Goal: Task Accomplishment & Management: Manage account settings

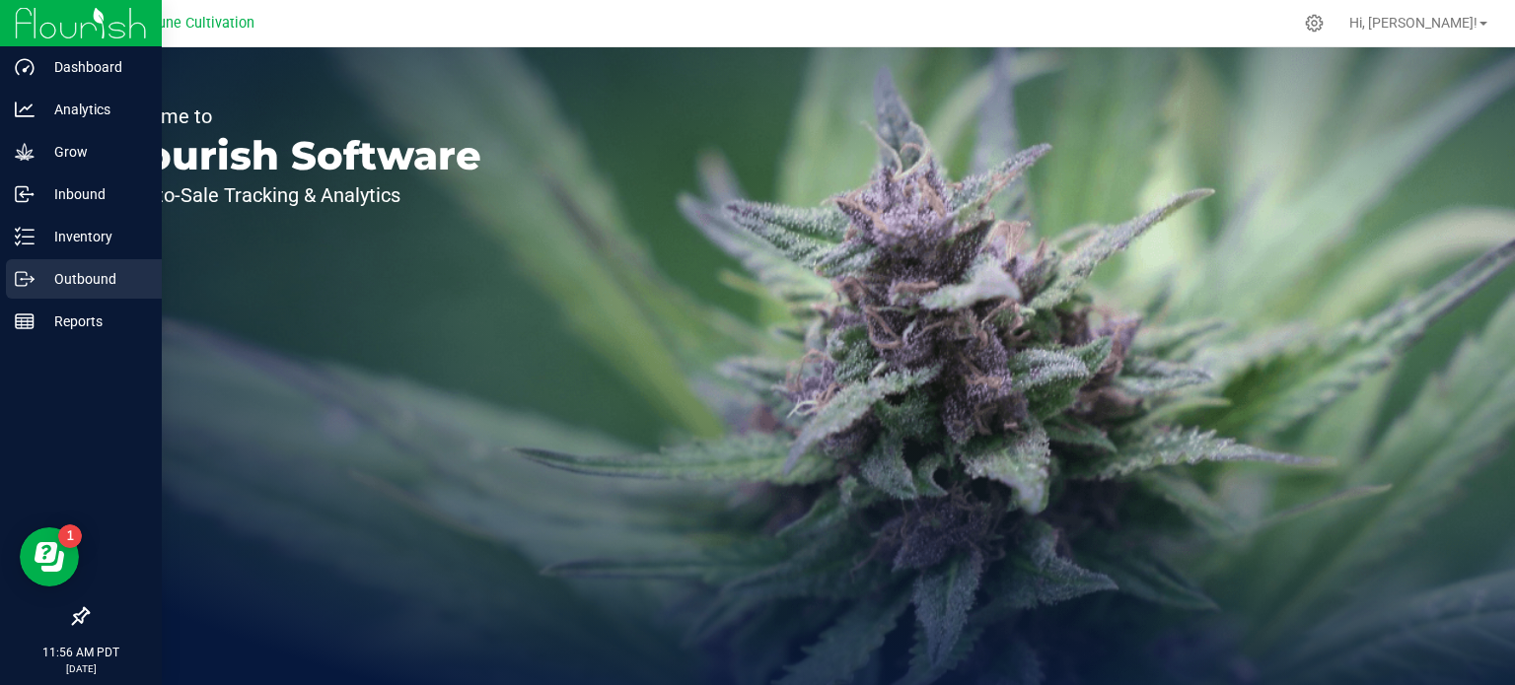
click at [63, 273] on p "Outbound" at bounding box center [94, 279] width 118 height 24
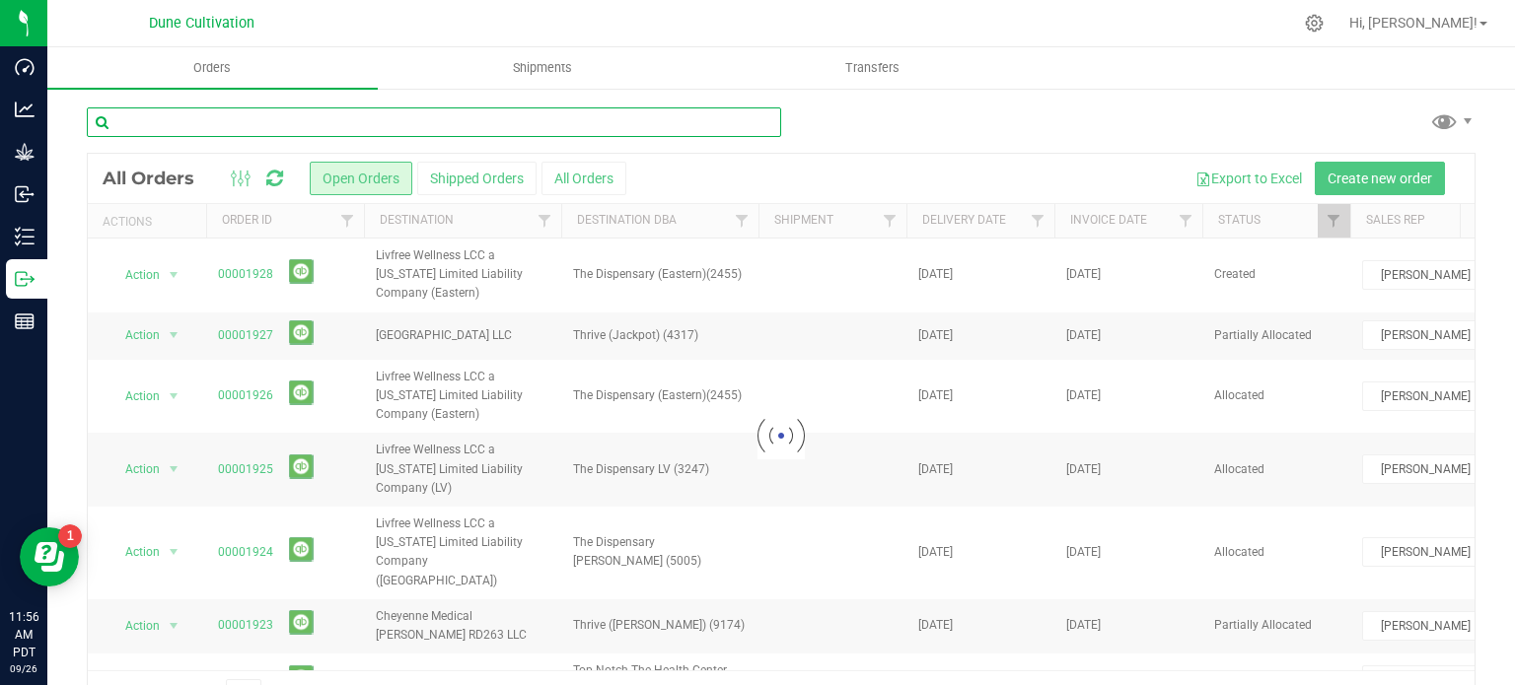
click at [259, 133] on input "text" at bounding box center [434, 123] width 694 height 30
paste input "28855"
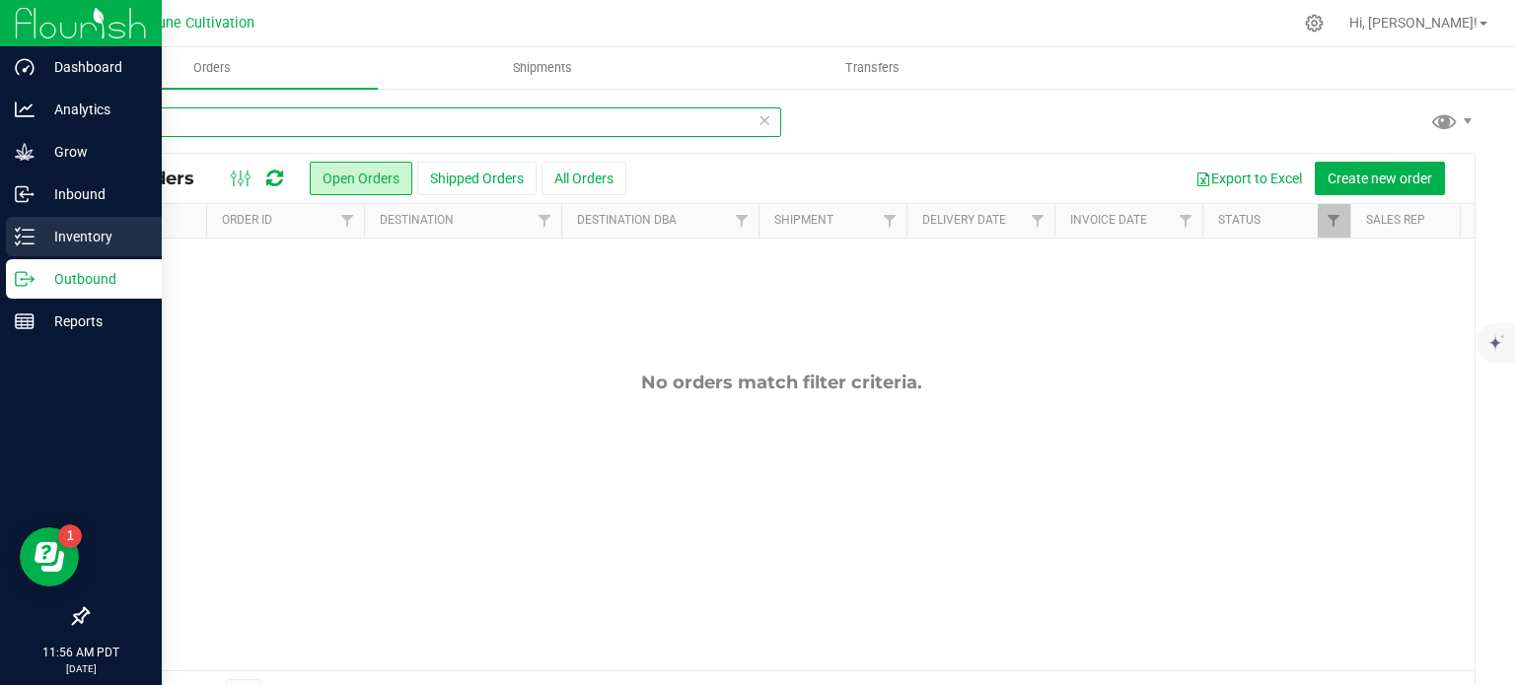
type input "28855"
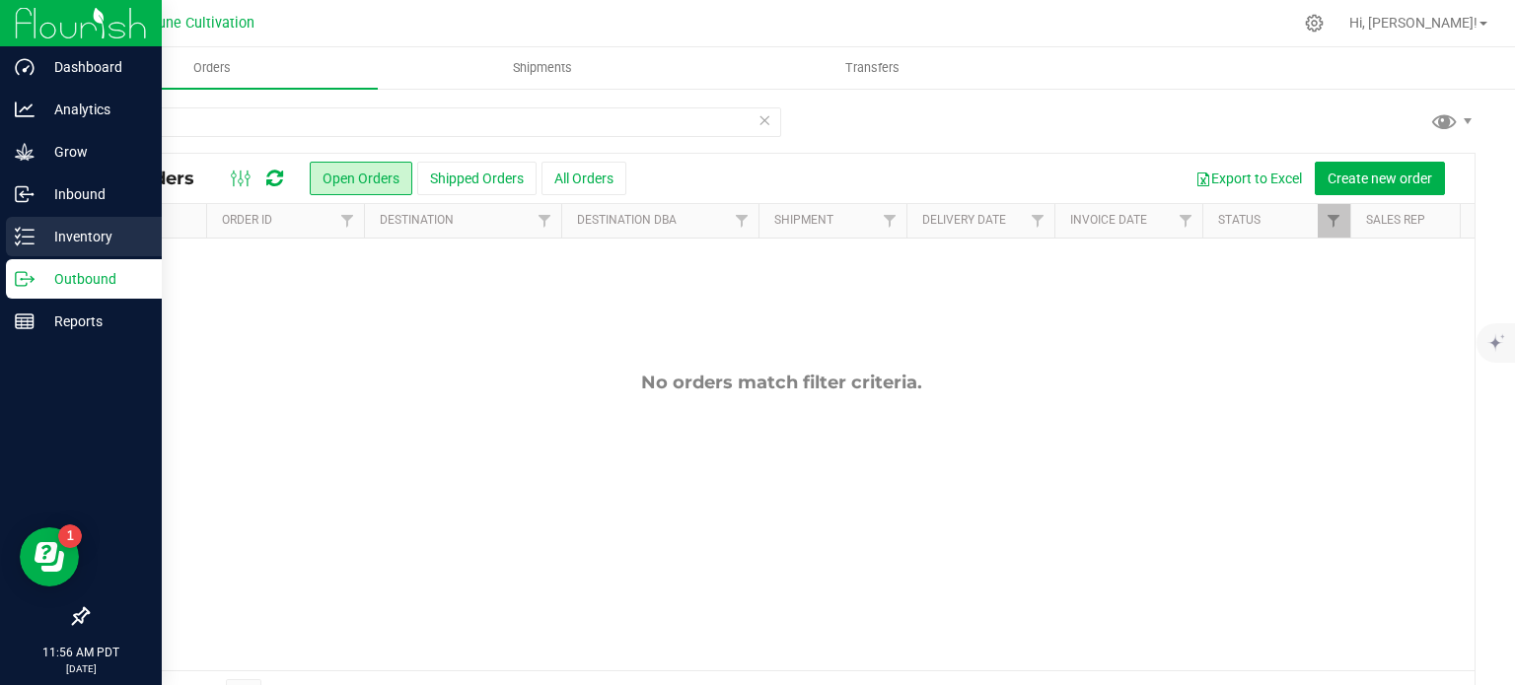
click at [20, 241] on icon at bounding box center [25, 237] width 20 height 20
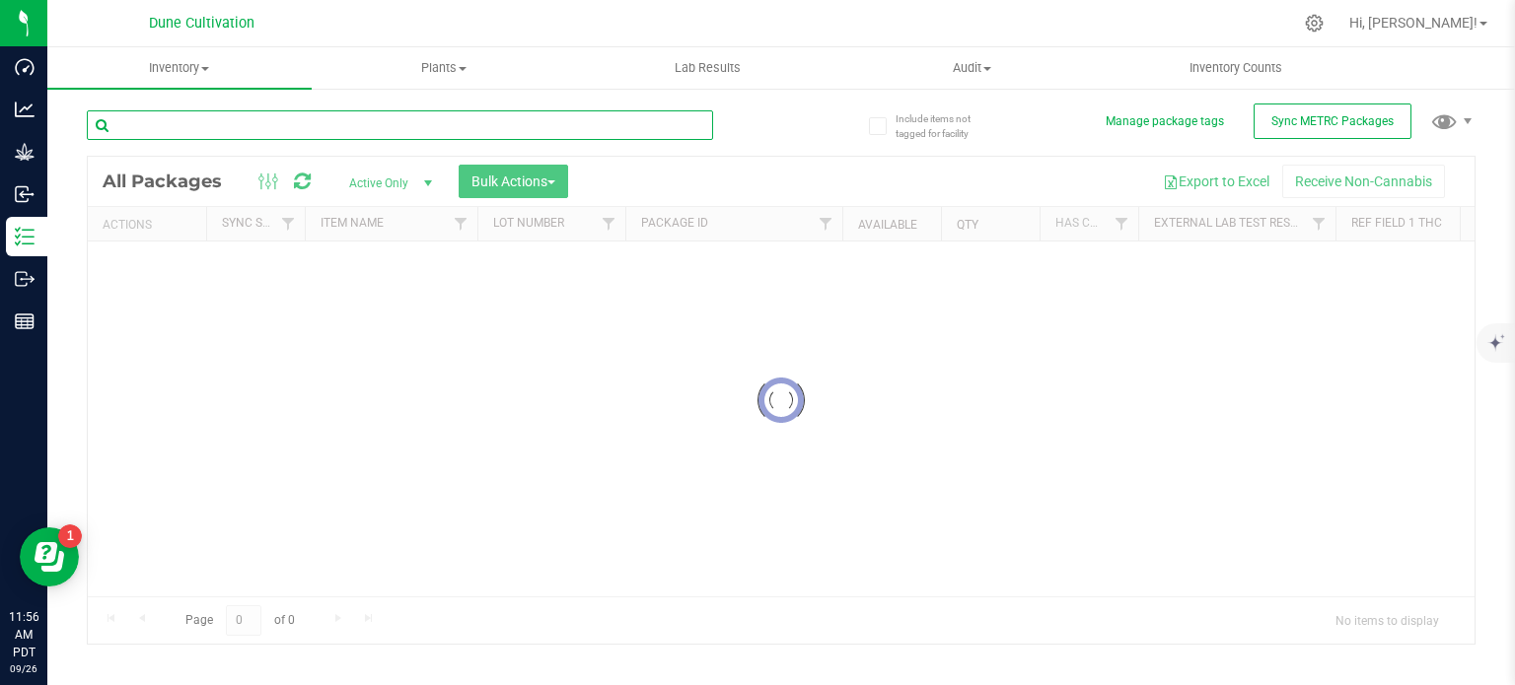
click at [181, 121] on input "text" at bounding box center [400, 125] width 626 height 30
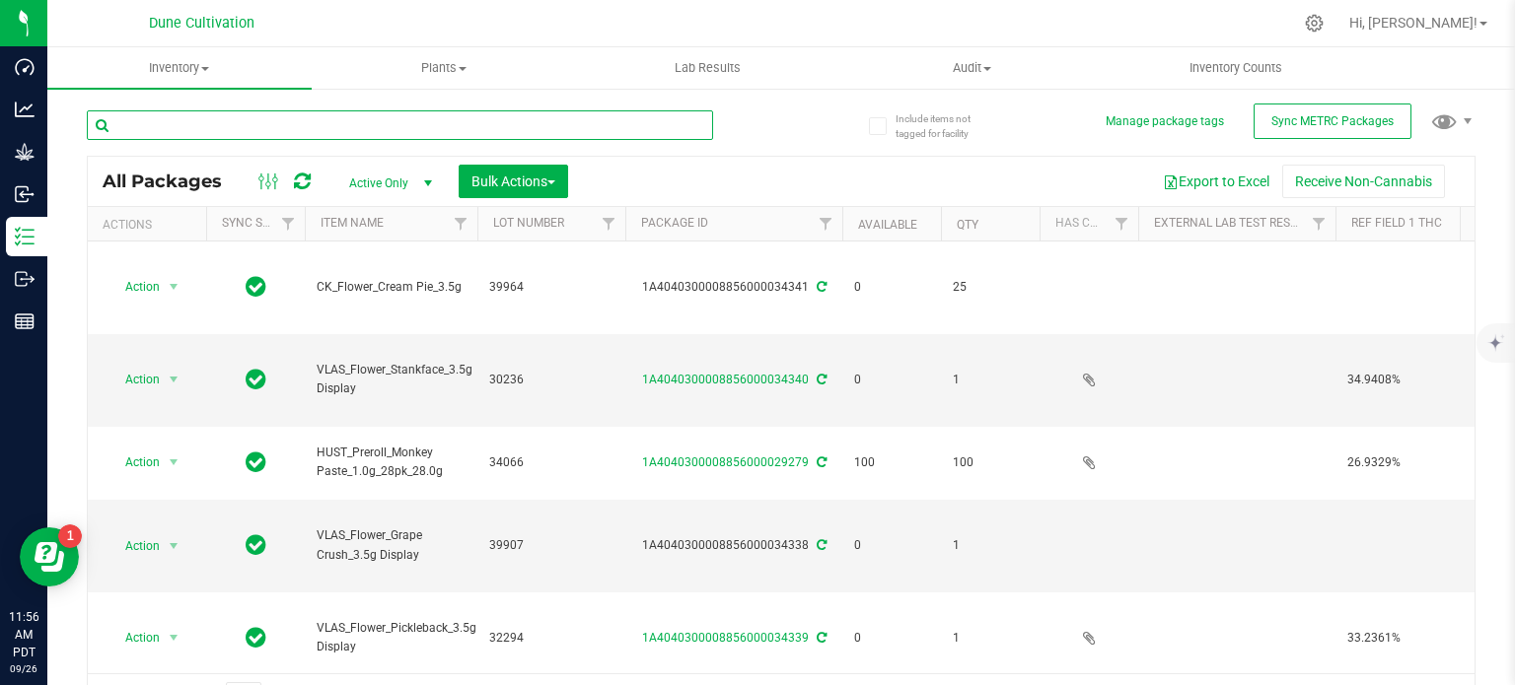
click at [181, 121] on input "text" at bounding box center [400, 125] width 626 height 30
paste input "28855"
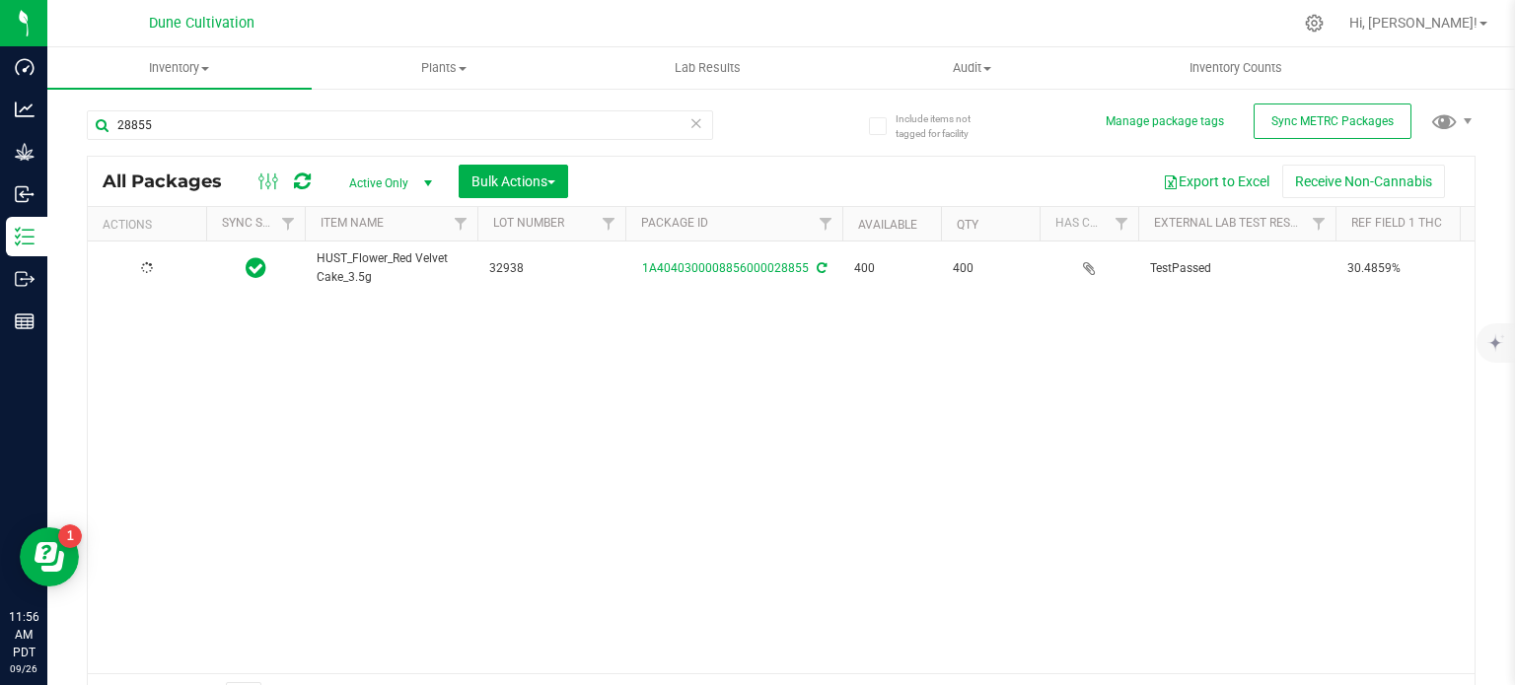
click at [374, 261] on span "HUST_Flower_Red Velvet Cake_3.5g" at bounding box center [391, 268] width 149 height 37
copy tr "HUST_Flower_Red Velvet Cake_3.5g"
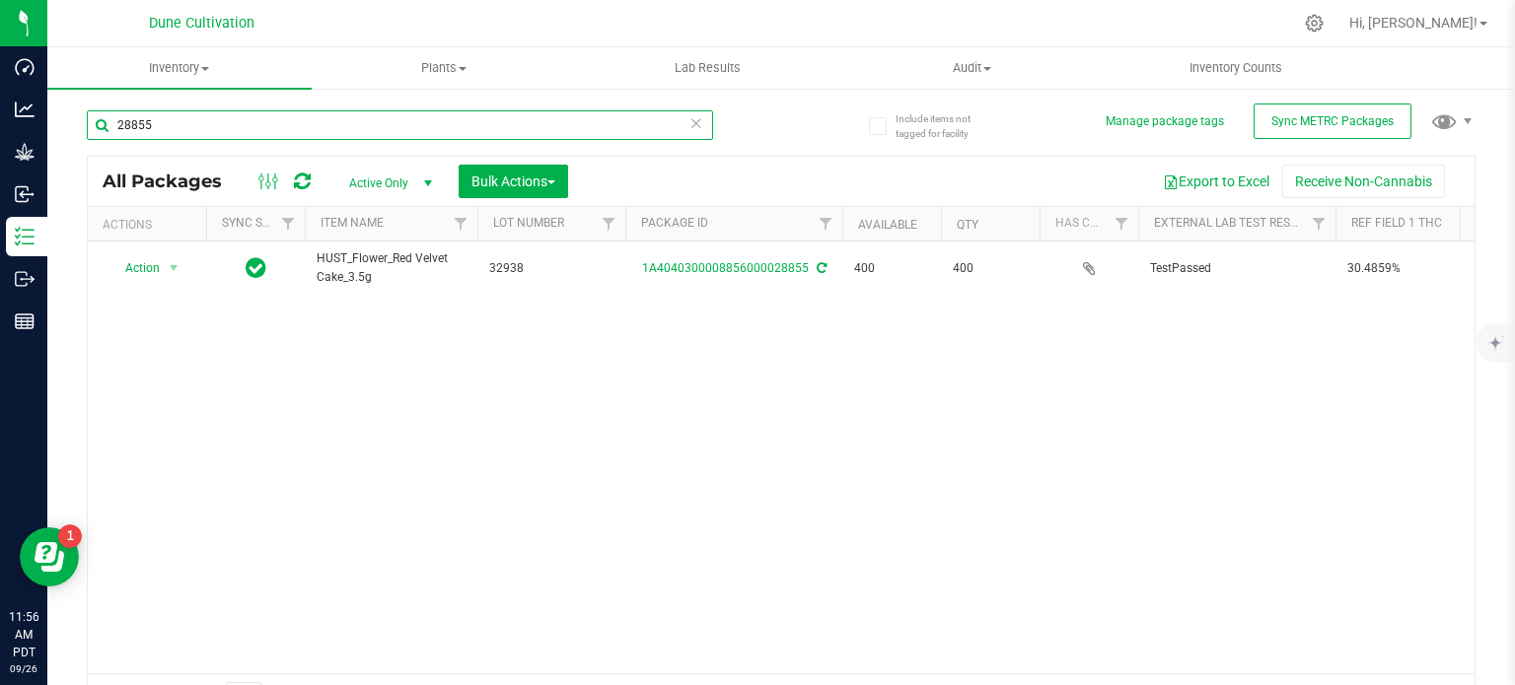
click at [181, 128] on input "28855" at bounding box center [400, 125] width 626 height 30
paste input "24"
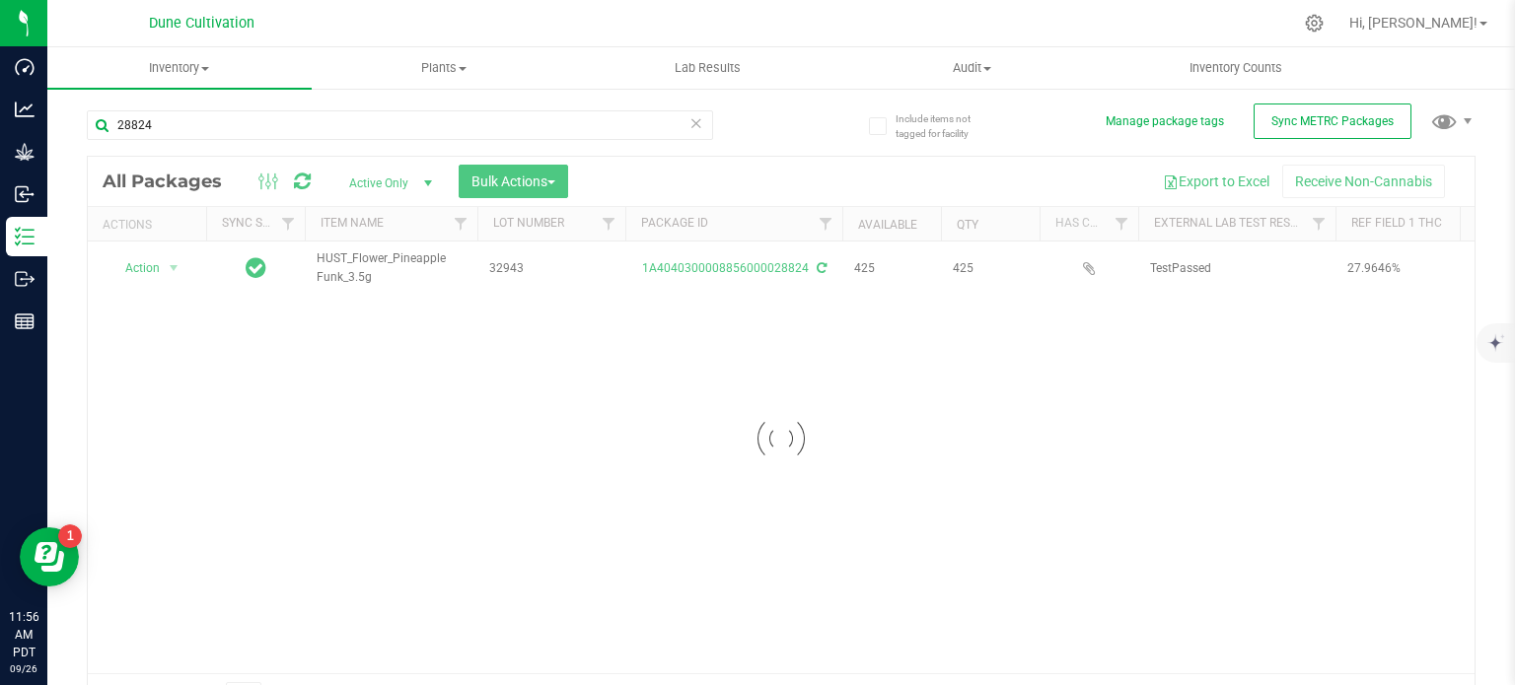
click at [345, 262] on div at bounding box center [781, 439] width 1387 height 564
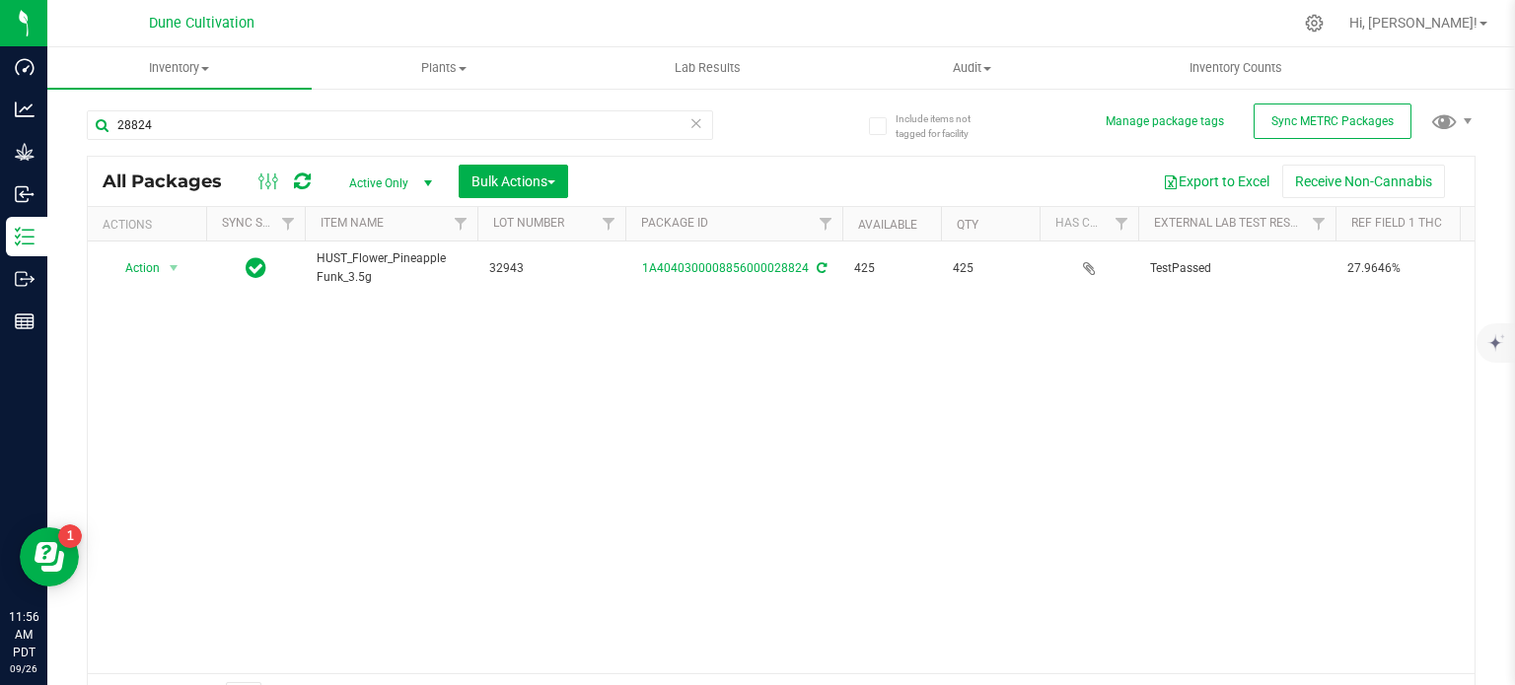
click at [345, 262] on span "HUST_Flower_Pineapple Funk_3.5g" at bounding box center [391, 268] width 149 height 37
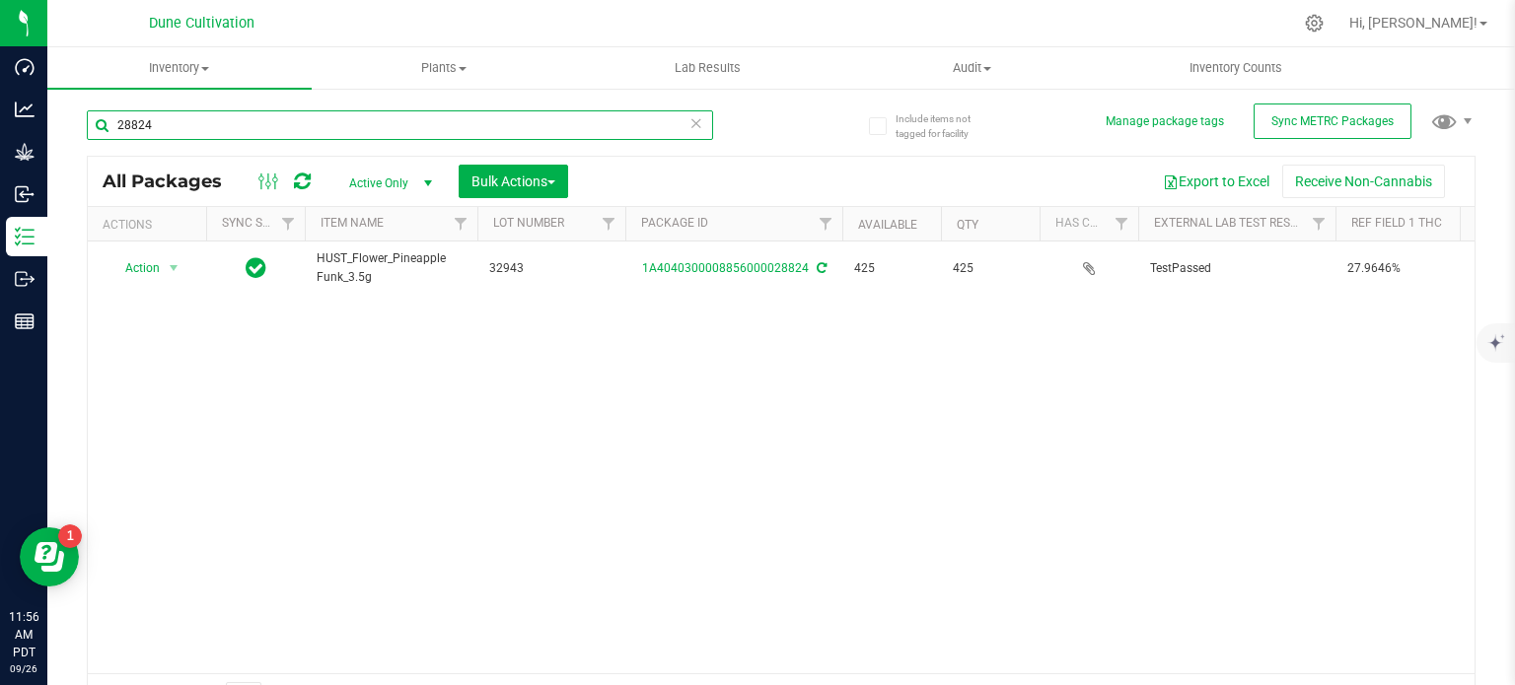
click at [130, 132] on input "28824" at bounding box center [400, 125] width 626 height 30
paste input "0"
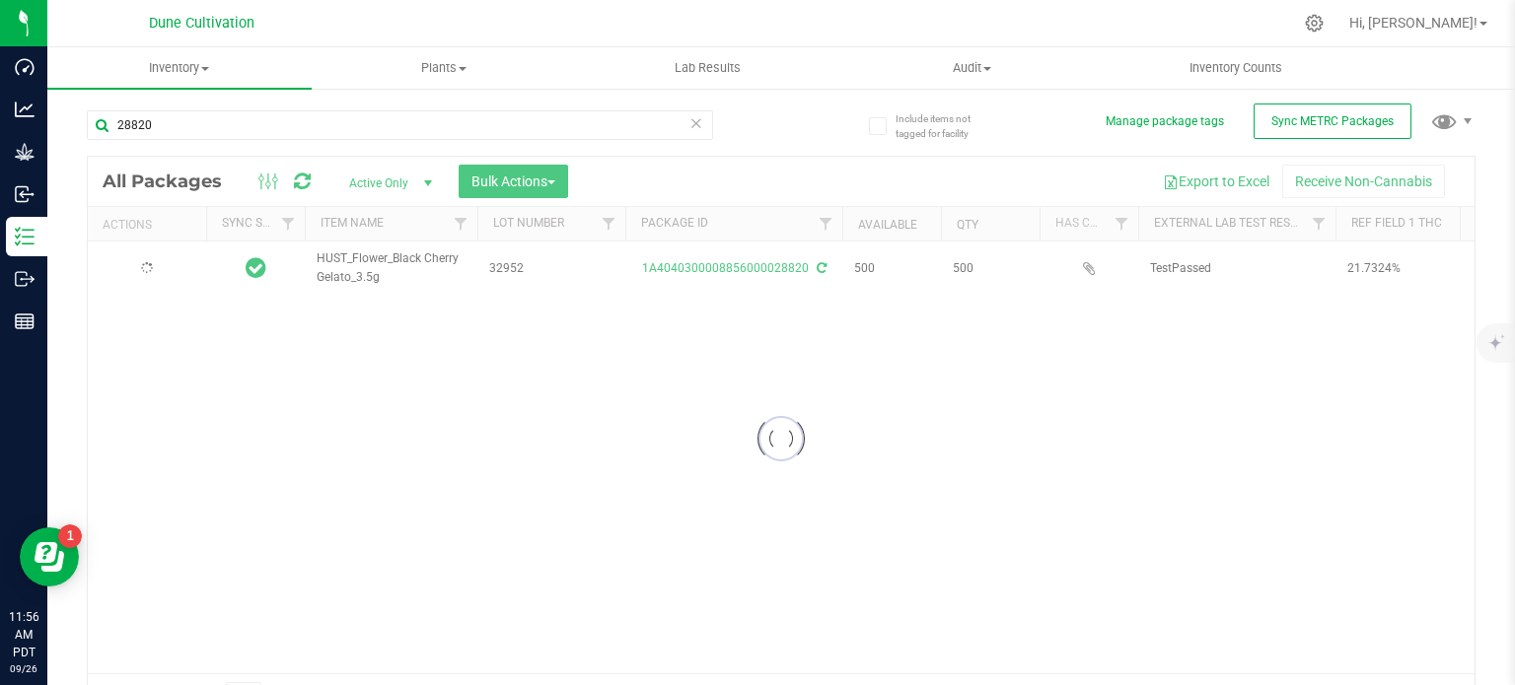
click at [362, 257] on div at bounding box center [781, 439] width 1387 height 564
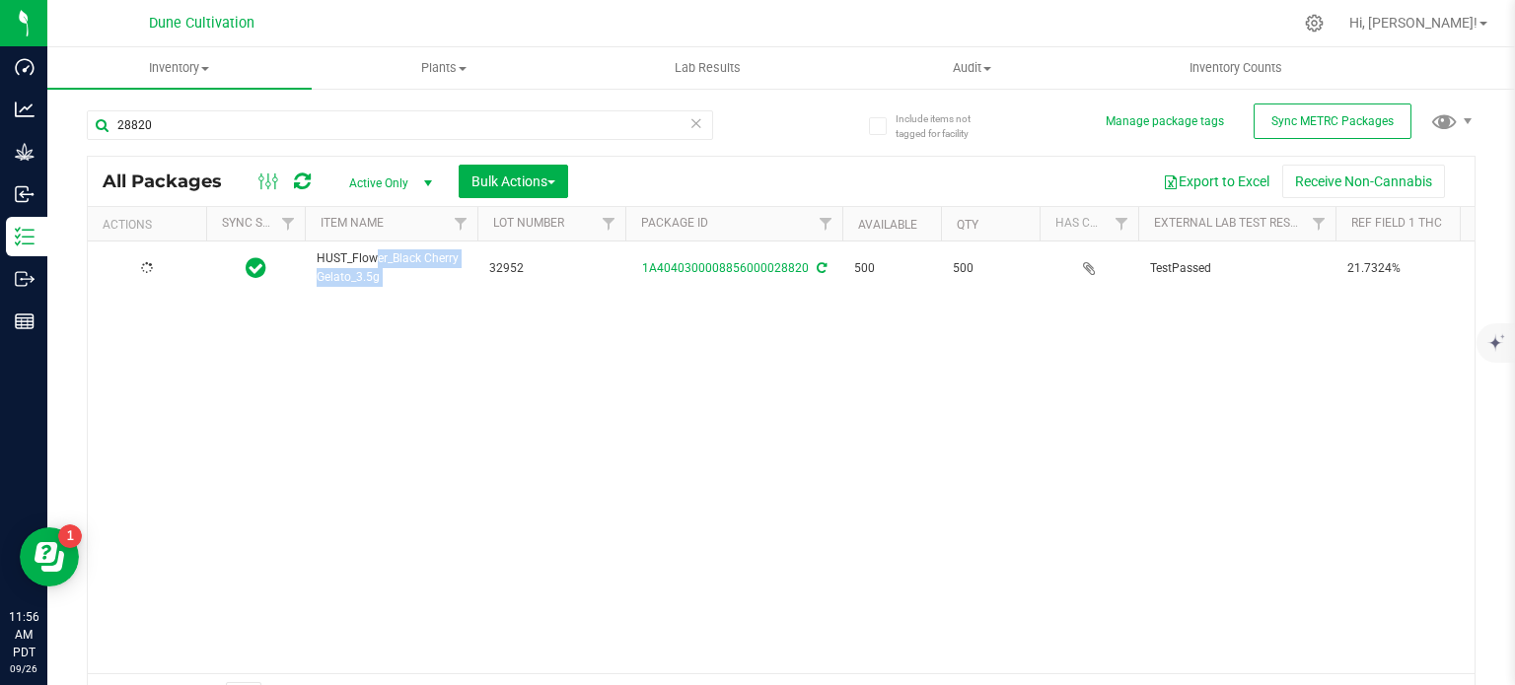
click at [362, 257] on span "HUST_Flower_Black Cherry Gelato_3.5g" at bounding box center [391, 268] width 149 height 37
copy tr "HUST_Flower_Black Cherry Gelato_3.5g"
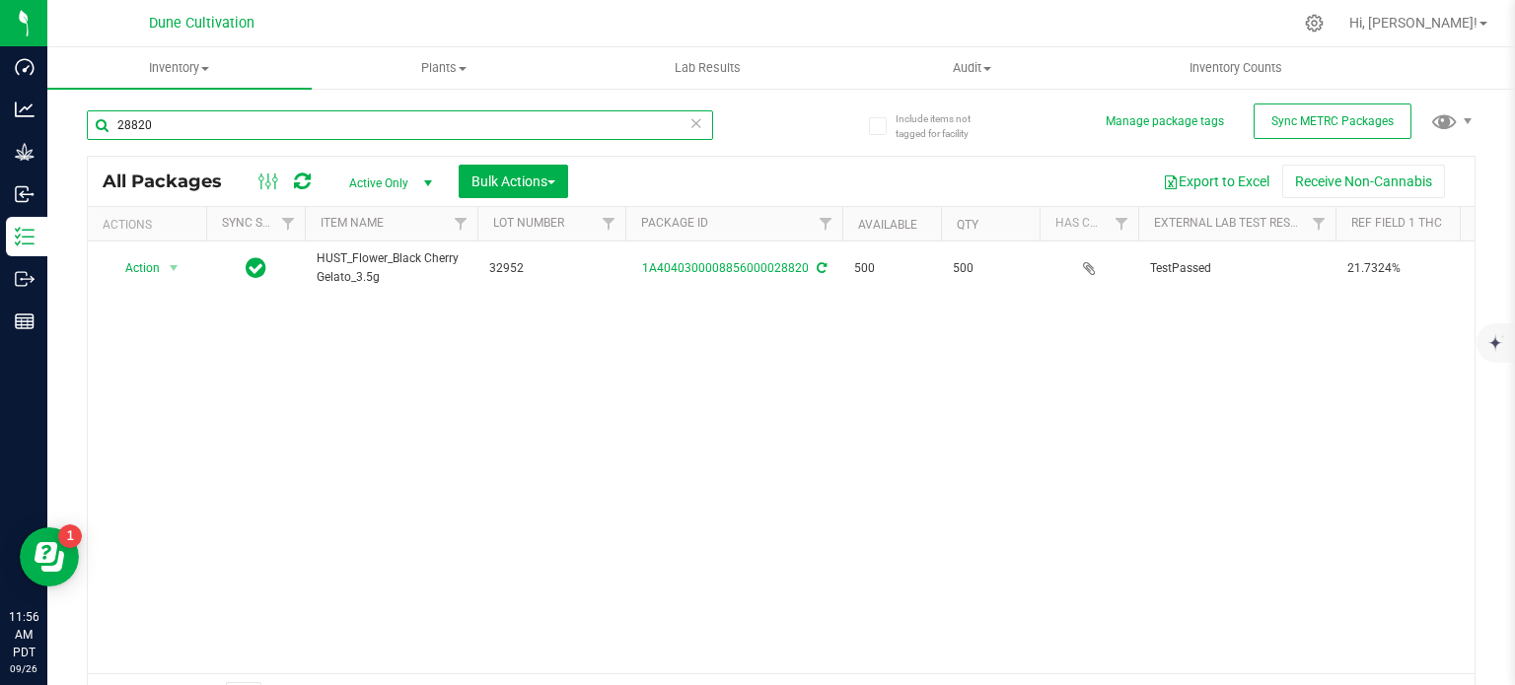
click at [232, 131] on input "28820" at bounding box center [400, 125] width 626 height 30
paste input "49"
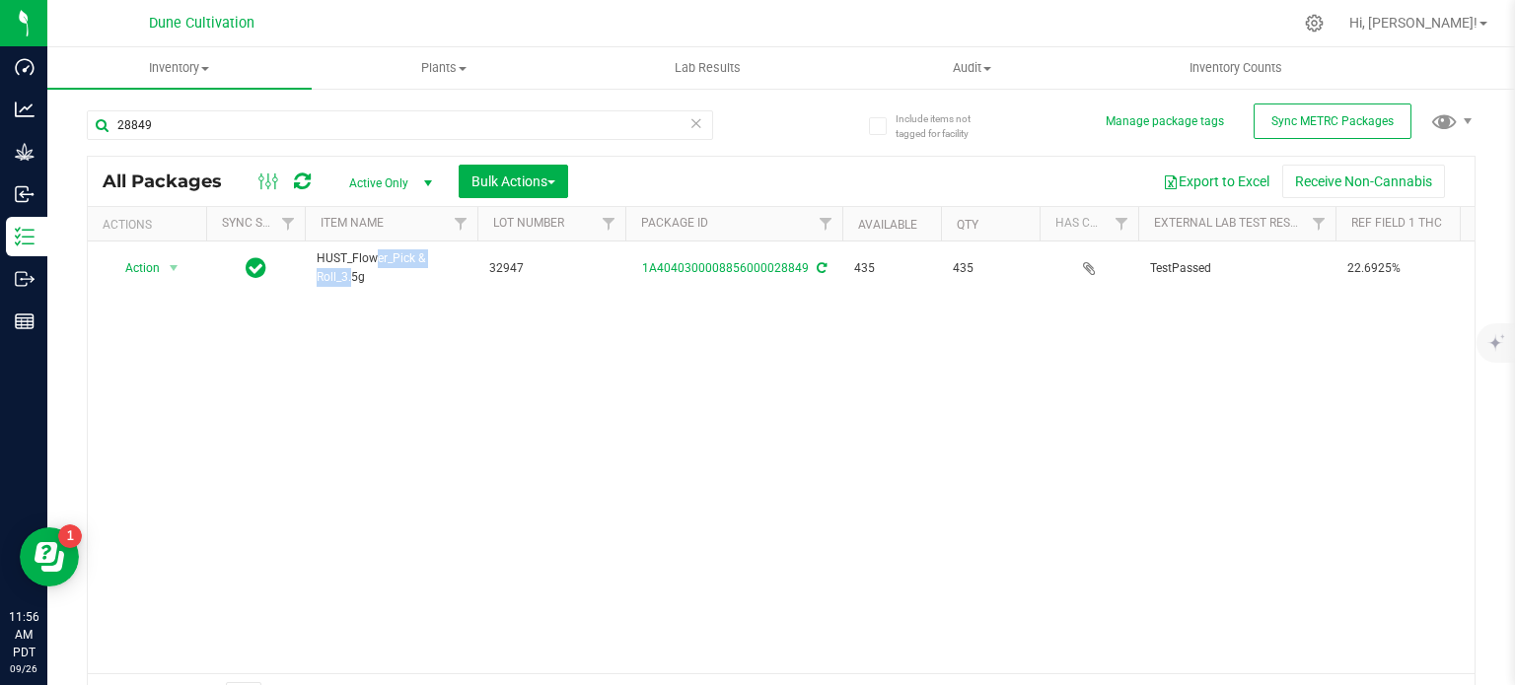
click at [371, 255] on span "HUST_Flower_Pick & Roll_3.5g" at bounding box center [391, 268] width 149 height 37
copy tr "HUST_Flower_Pick & Roll_3.5g"
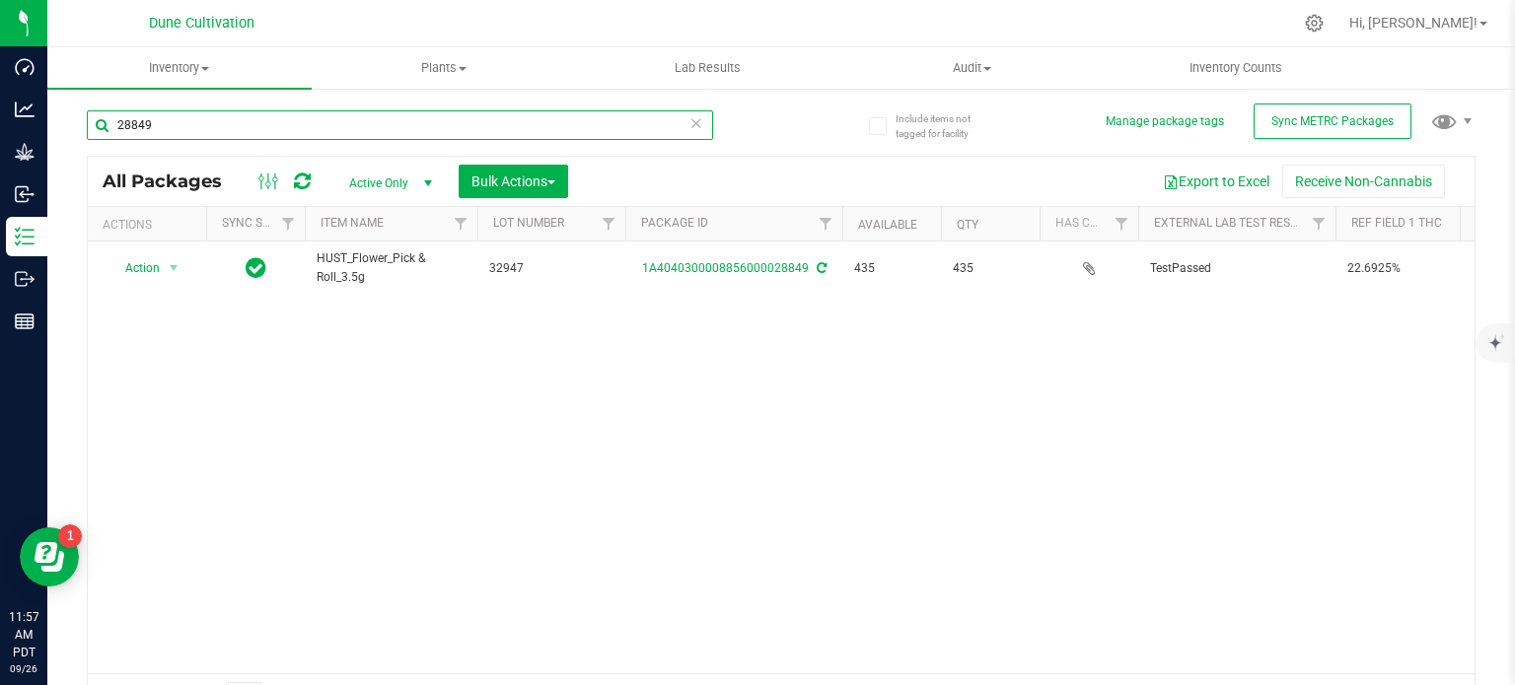
click at [132, 123] on input "28849" at bounding box center [400, 125] width 626 height 30
paste input "93"
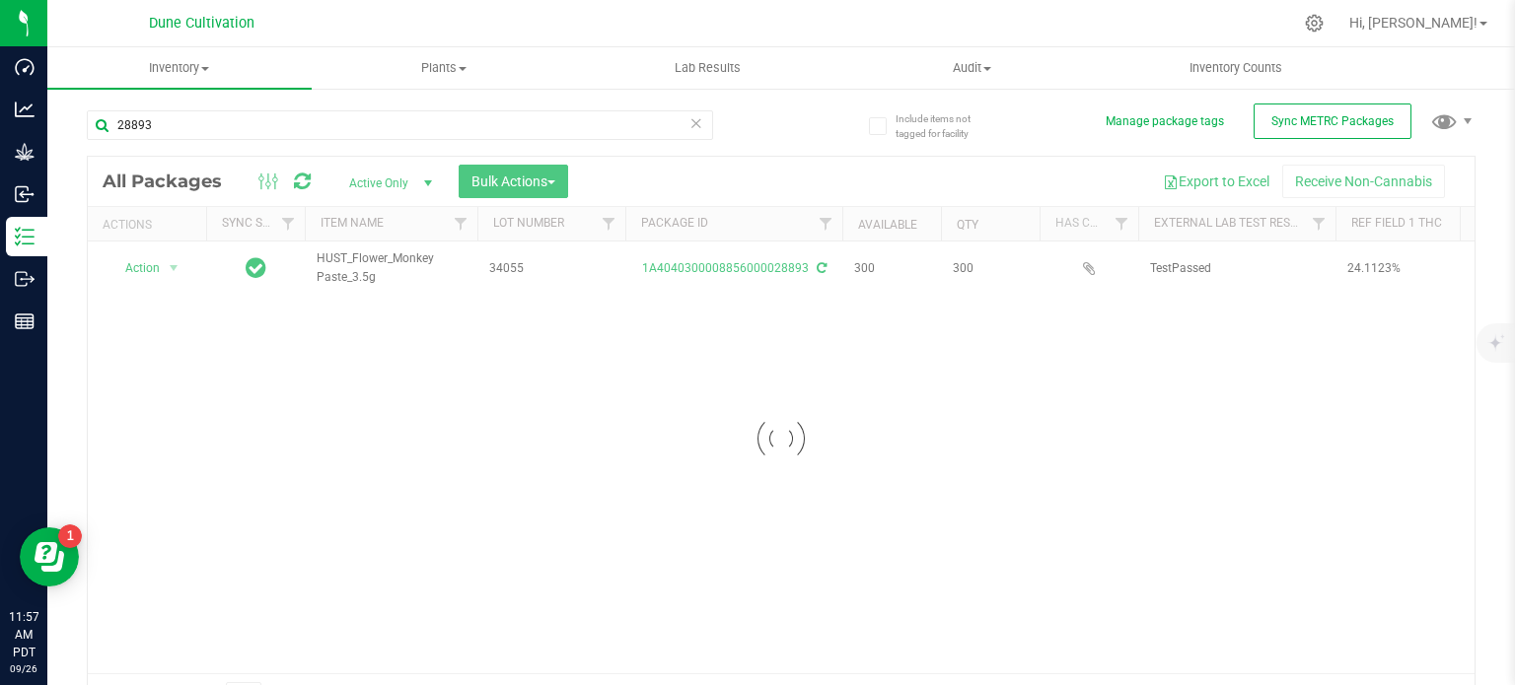
click at [351, 260] on div at bounding box center [781, 439] width 1387 height 564
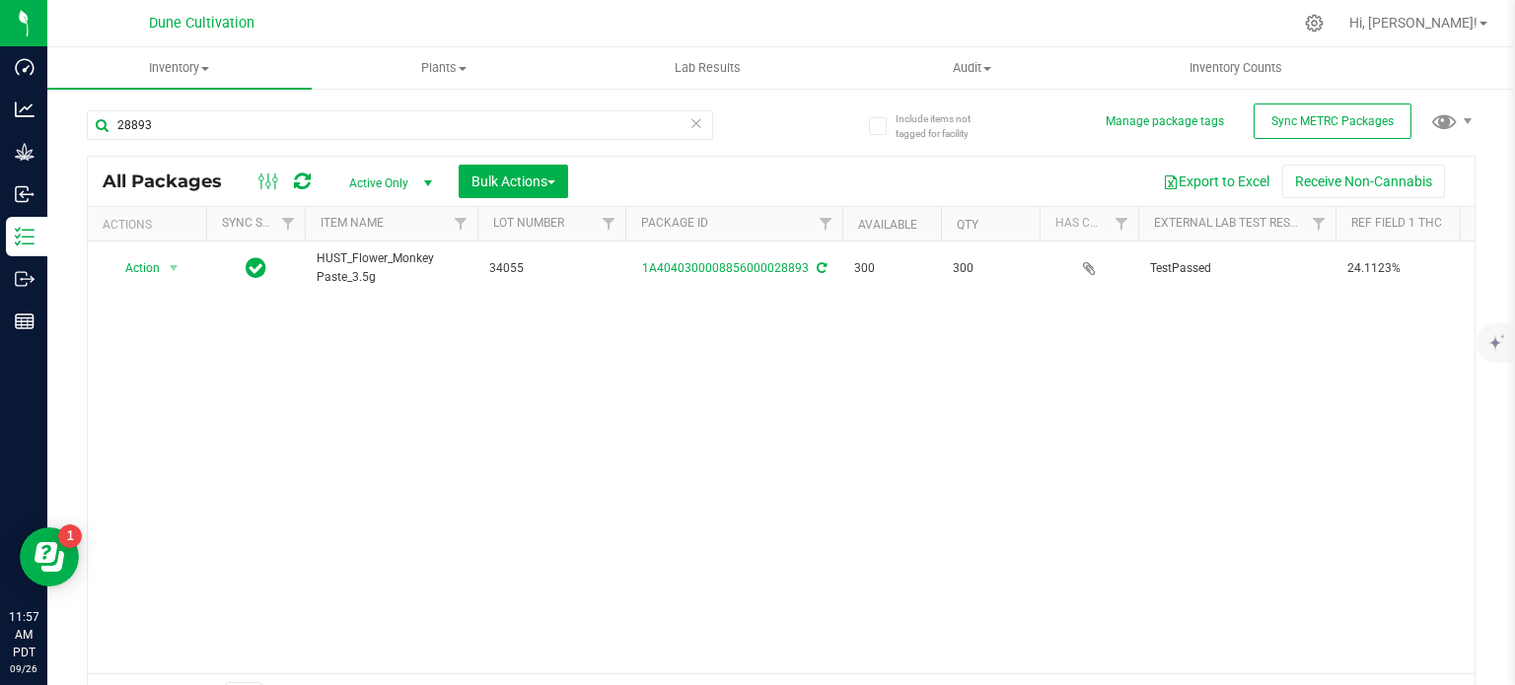
click at [351, 260] on span "HUST_Flower_Monkey Paste_3.5g" at bounding box center [391, 268] width 149 height 37
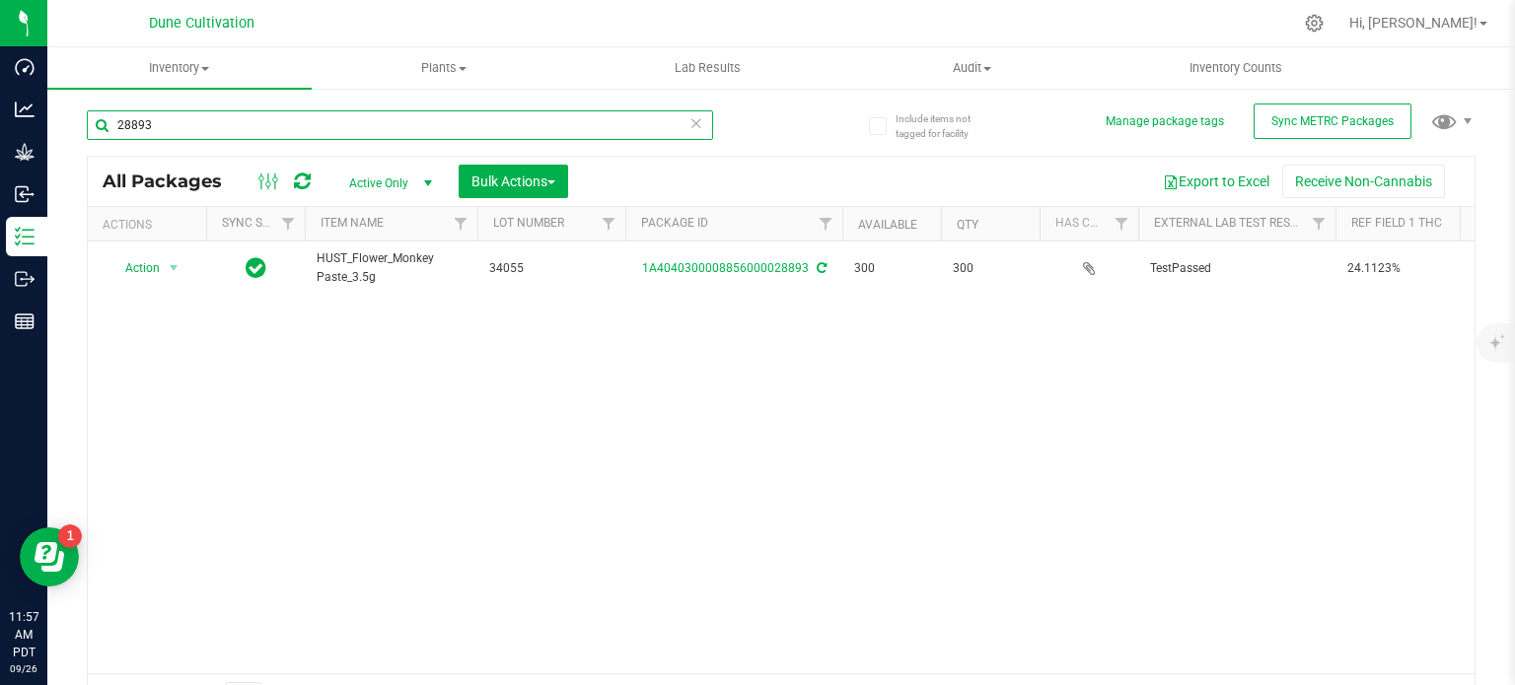
click at [264, 138] on input "28893" at bounding box center [400, 125] width 626 height 30
paste input "57"
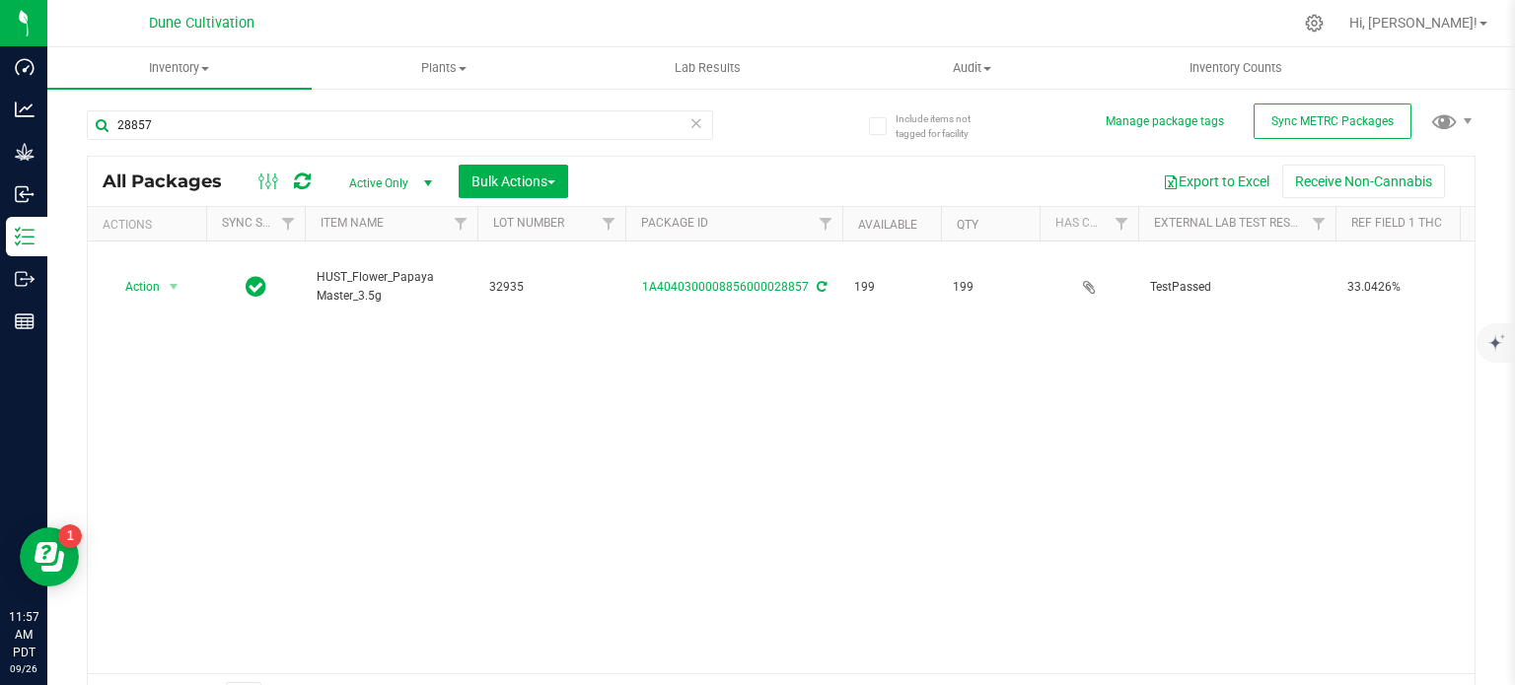
click at [351, 268] on span "HUST_Flower_Papaya Master_3.5g" at bounding box center [391, 286] width 149 height 37
copy tr "HUST_Flower_Papaya Master_3.5g"
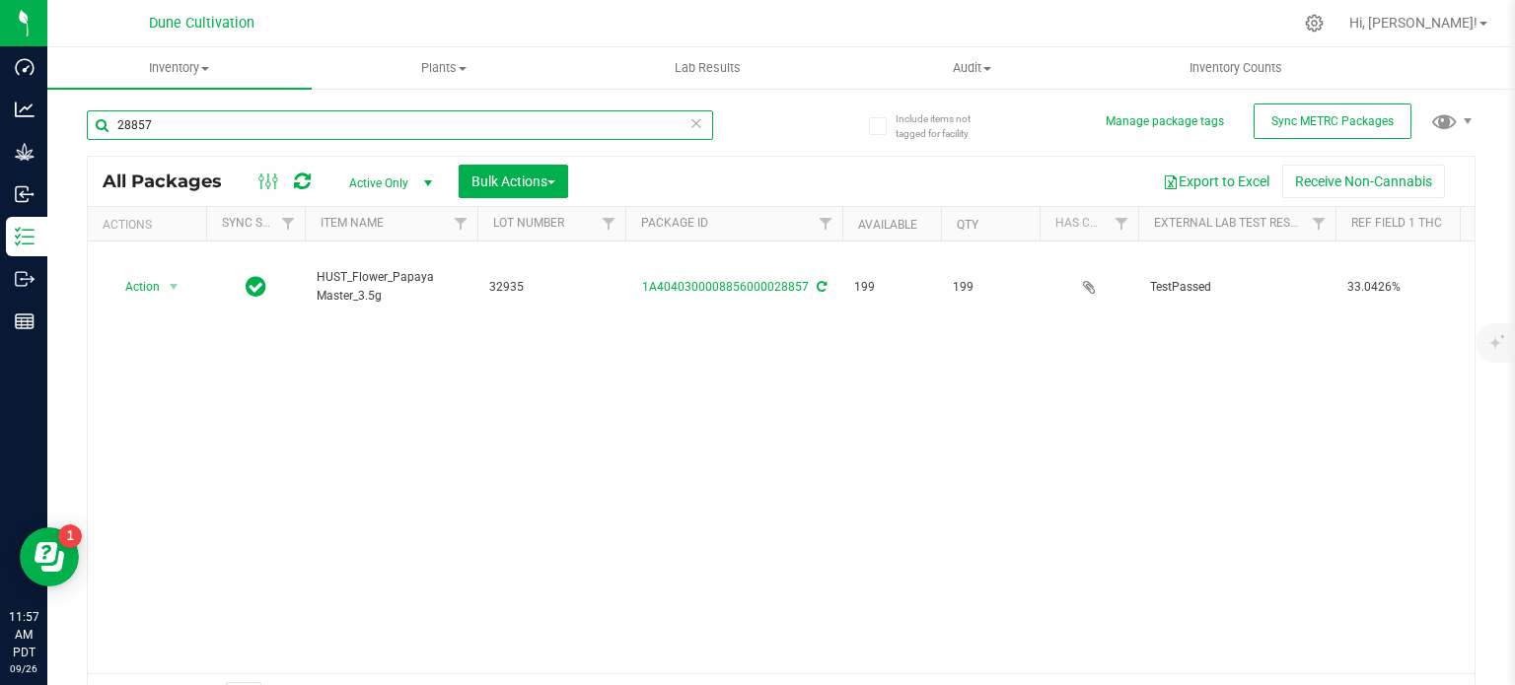
click at [267, 123] on input "28857" at bounding box center [400, 125] width 626 height 30
paste input "9229"
click at [267, 123] on input "29229" at bounding box center [400, 125] width 626 height 30
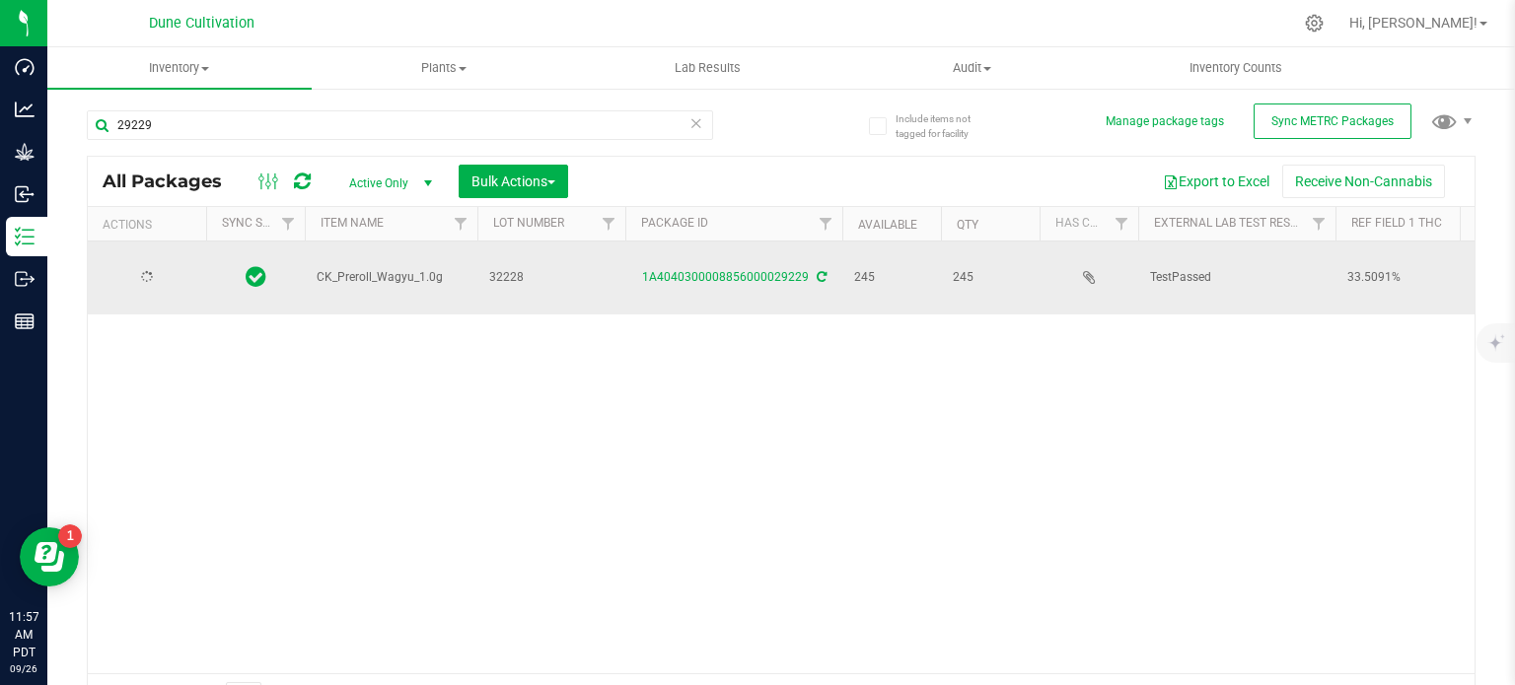
click at [347, 268] on span "CK_Preroll_Wagyu_1.0g" at bounding box center [391, 277] width 149 height 19
copy tr "CK_Preroll_Wagyu_1.0g"
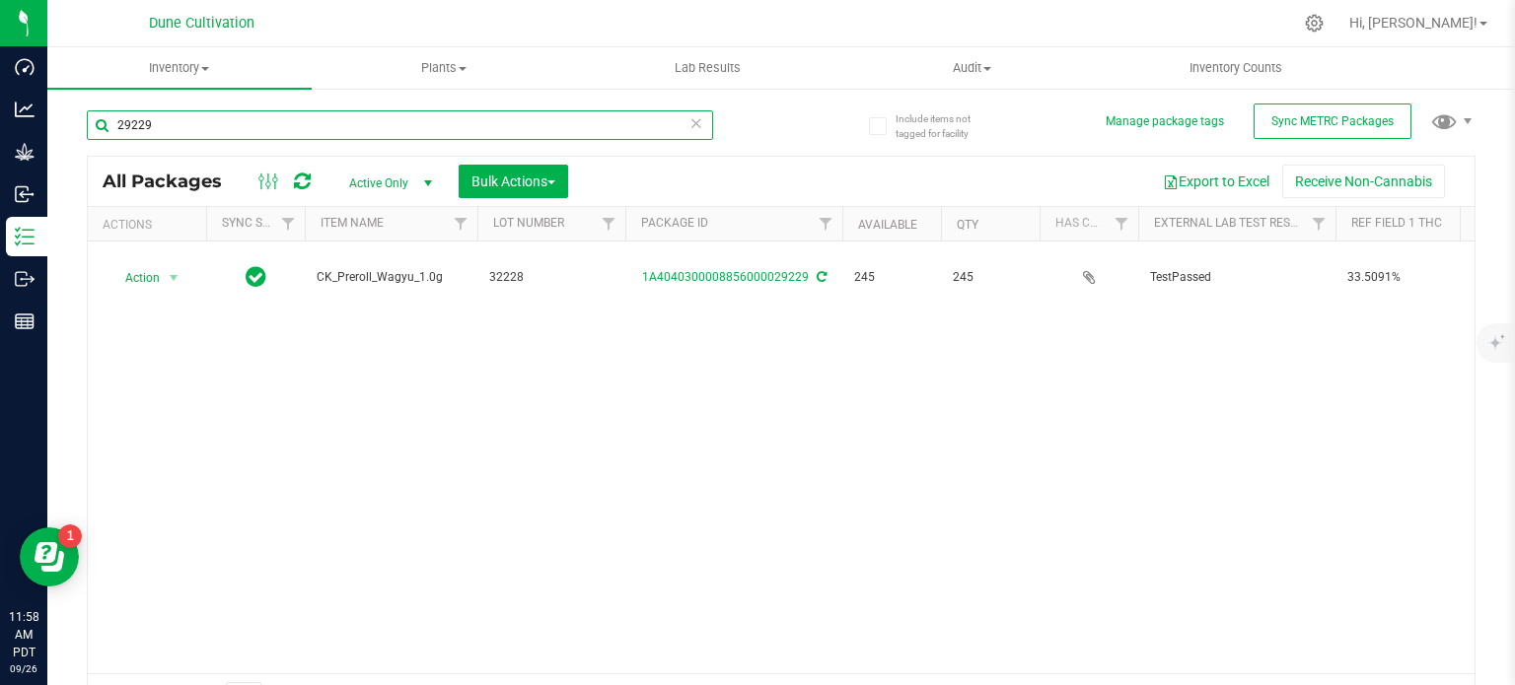
click at [255, 123] on input "29229" at bounding box center [400, 125] width 626 height 30
paste input "12206"
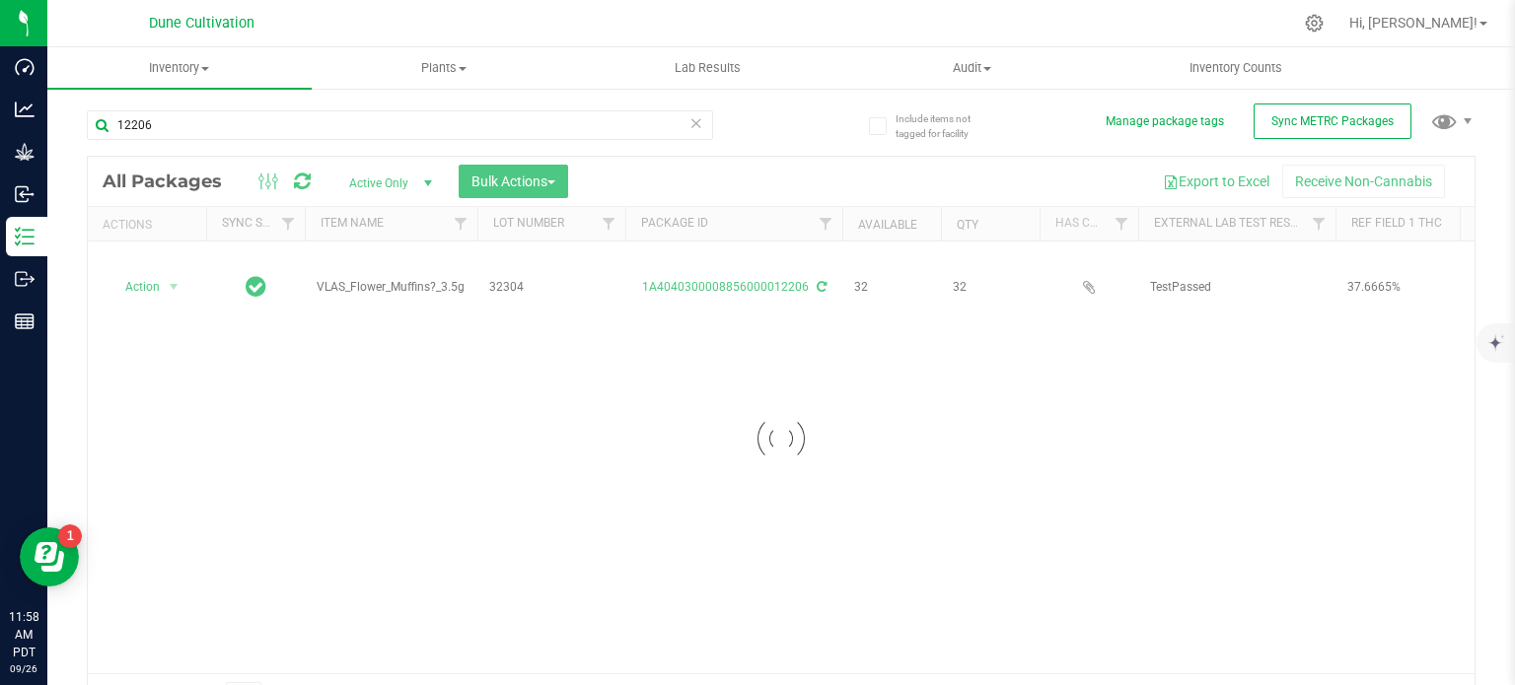
click at [365, 266] on div at bounding box center [781, 439] width 1387 height 564
click at [365, 278] on span "VLAS_Flower_Muffins?_3.5g" at bounding box center [391, 287] width 149 height 19
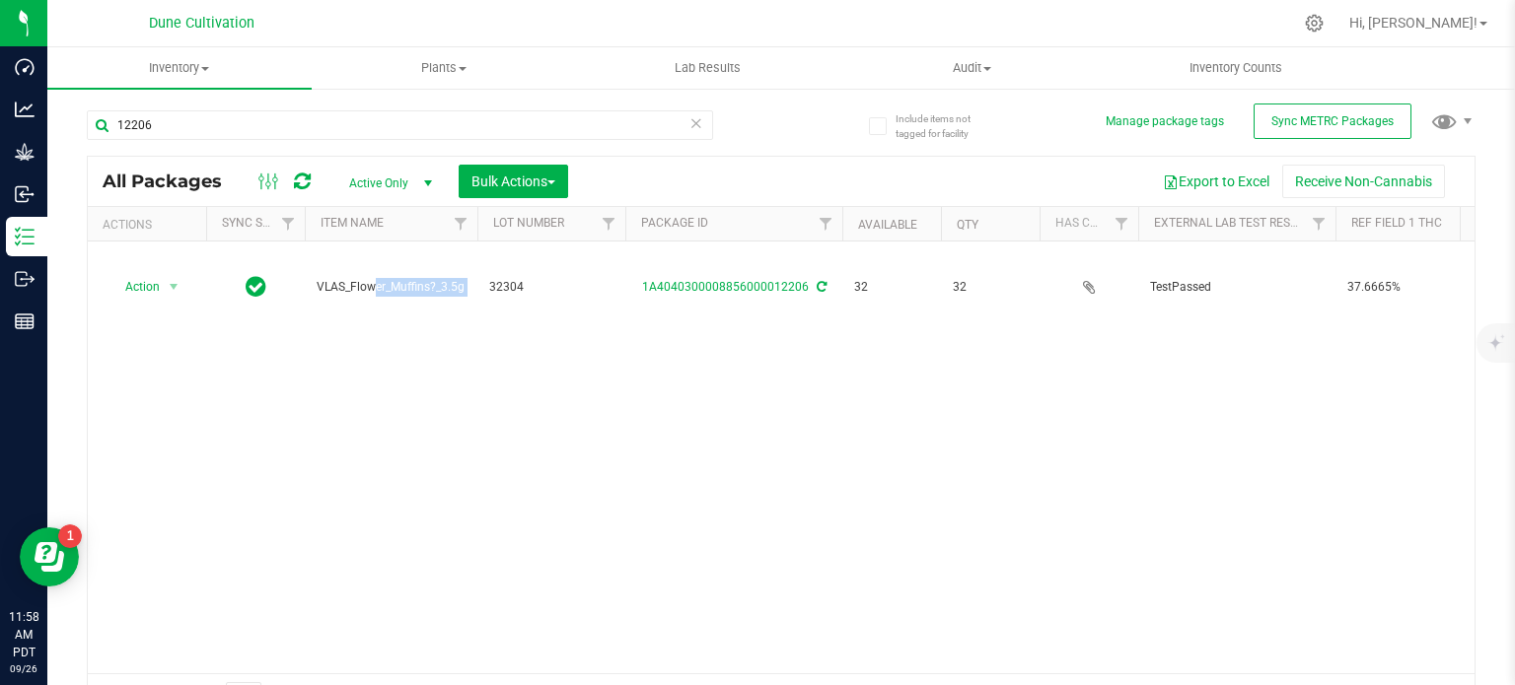
click at [365, 278] on span "VLAS_Flower_Muffins?_3.5g" at bounding box center [391, 287] width 149 height 19
copy tr "VLAS_Flower_Muffins?_3.5g"
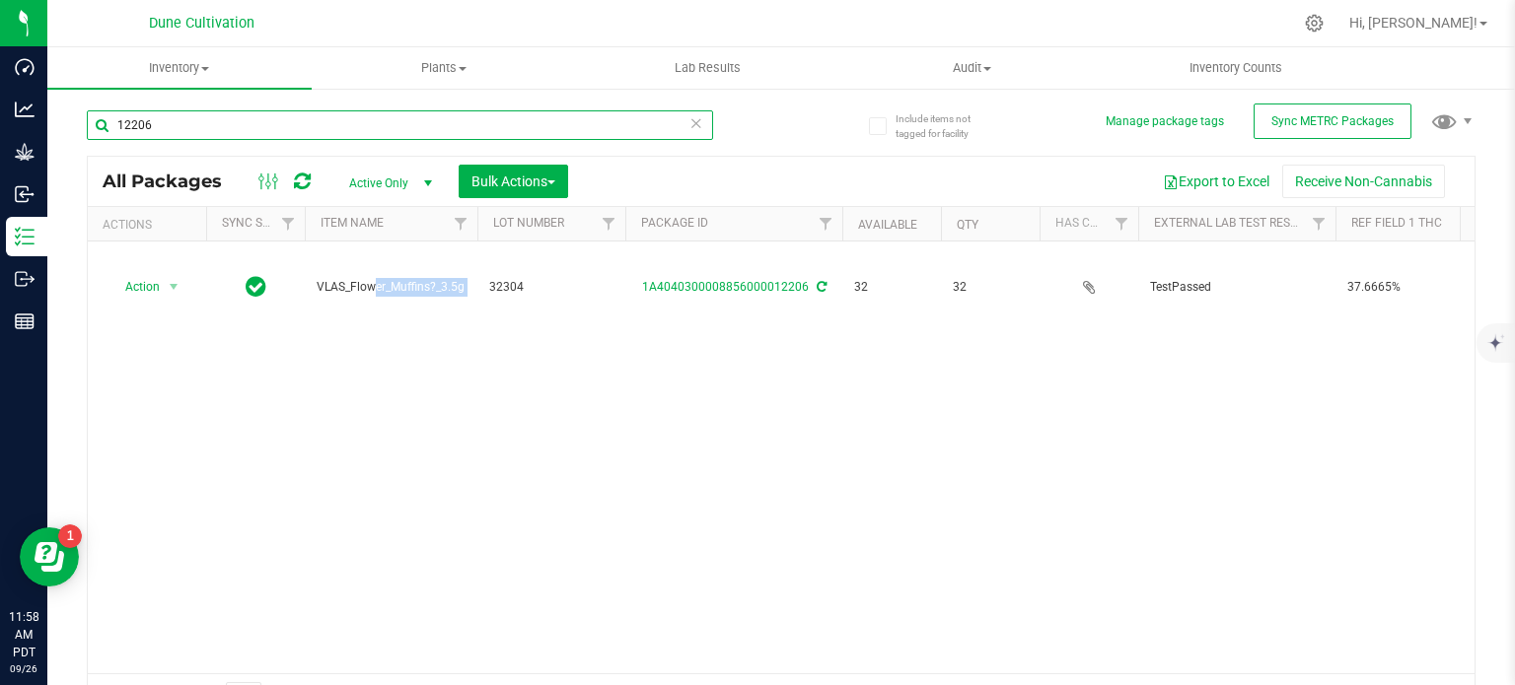
click at [166, 128] on input "12206" at bounding box center [400, 125] width 626 height 30
paste input "2888"
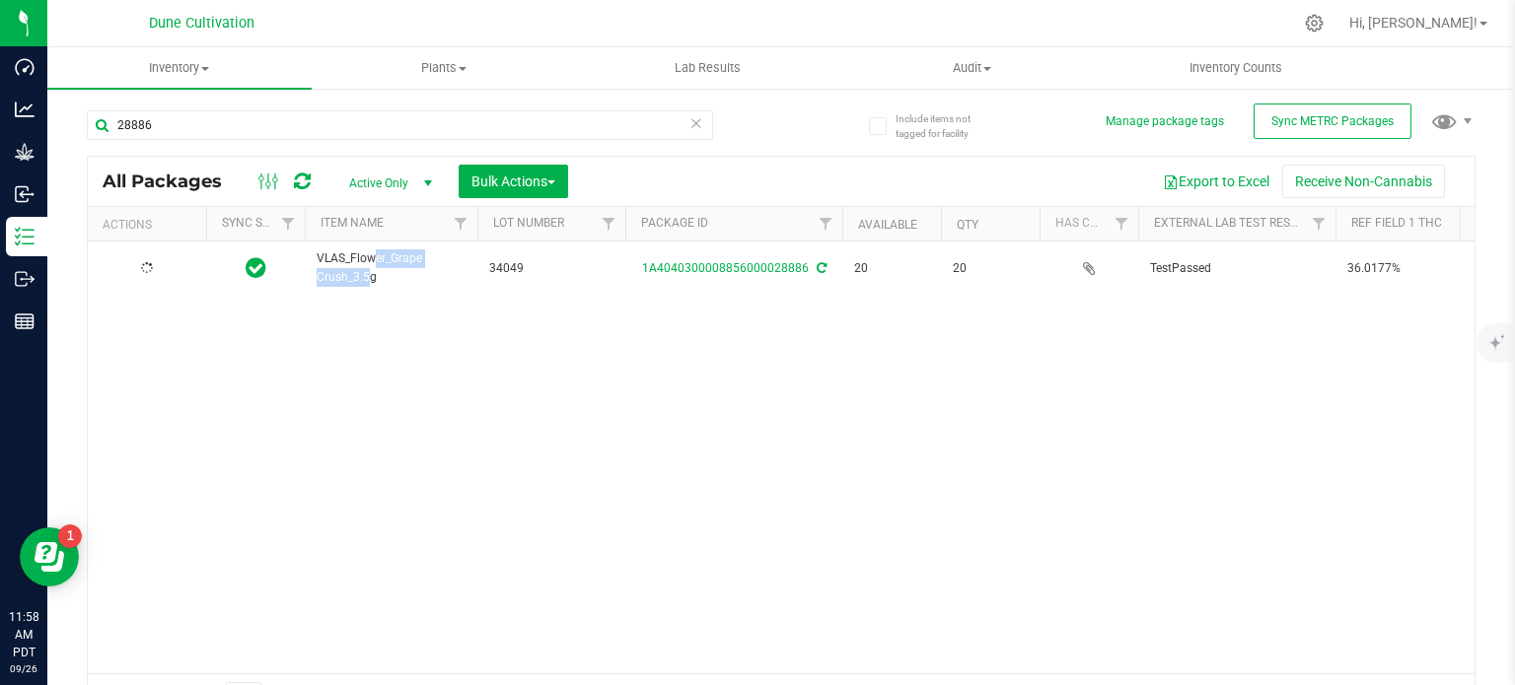
click at [384, 259] on span "VLAS_Flower_Grape Crush_3.5g" at bounding box center [391, 268] width 149 height 37
copy tr "VLAS_Flower_Grape Crush_3.5g"
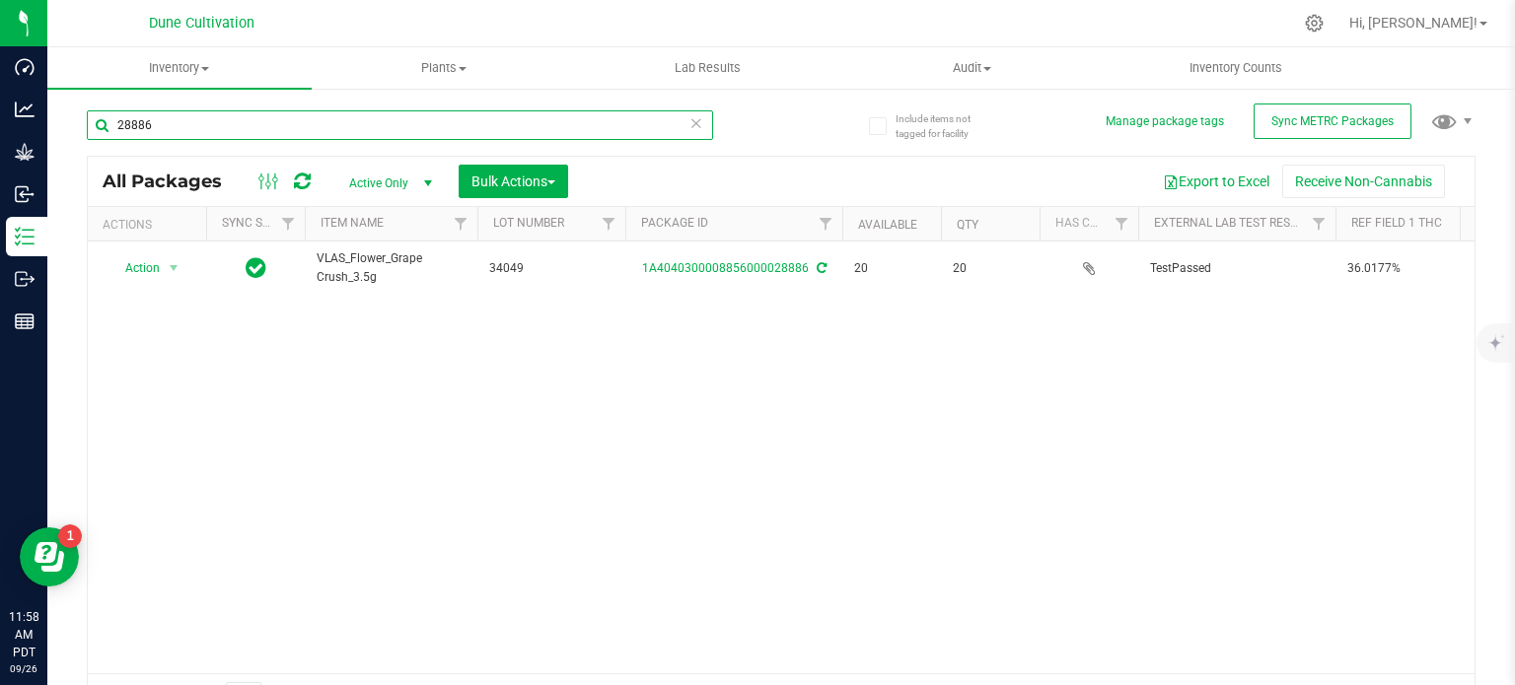
click at [200, 117] on input "28886" at bounding box center [400, 125] width 626 height 30
paste input "475"
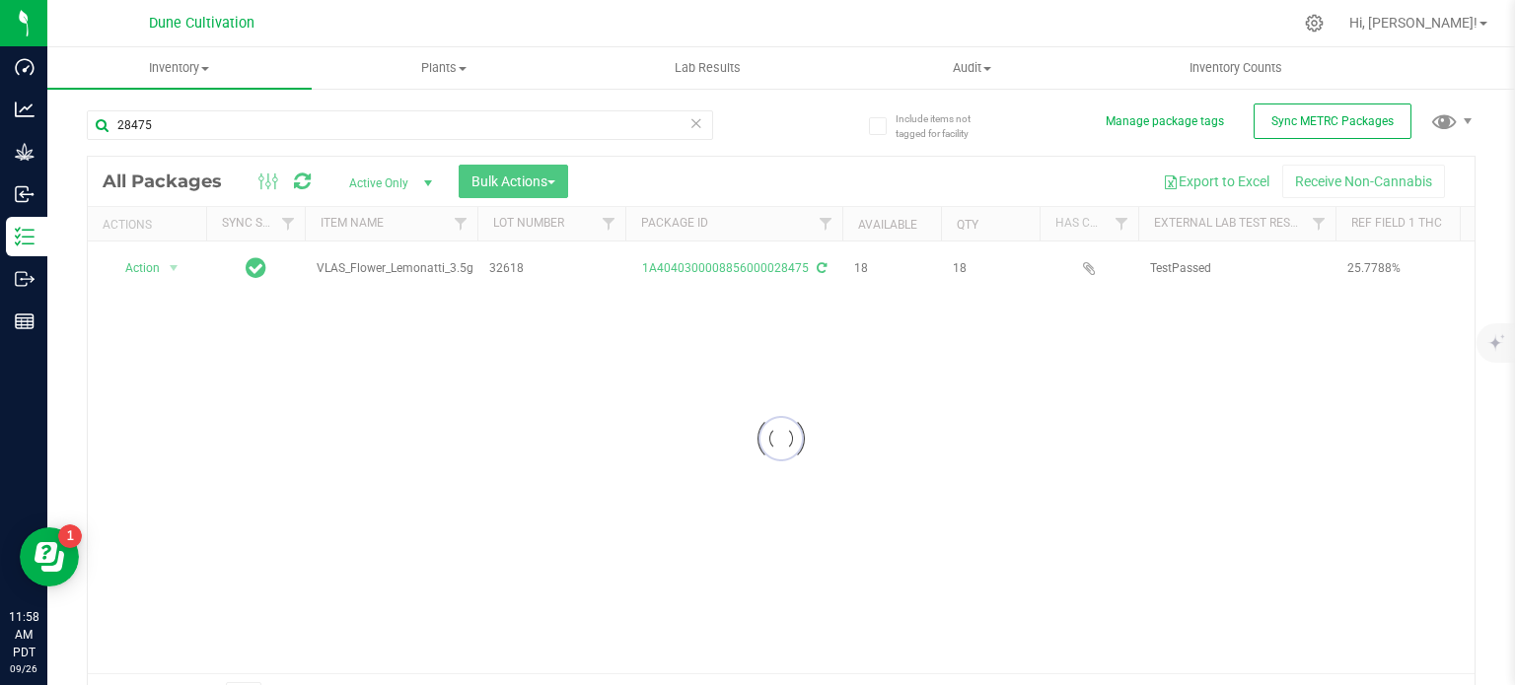
click at [355, 263] on div at bounding box center [781, 439] width 1387 height 564
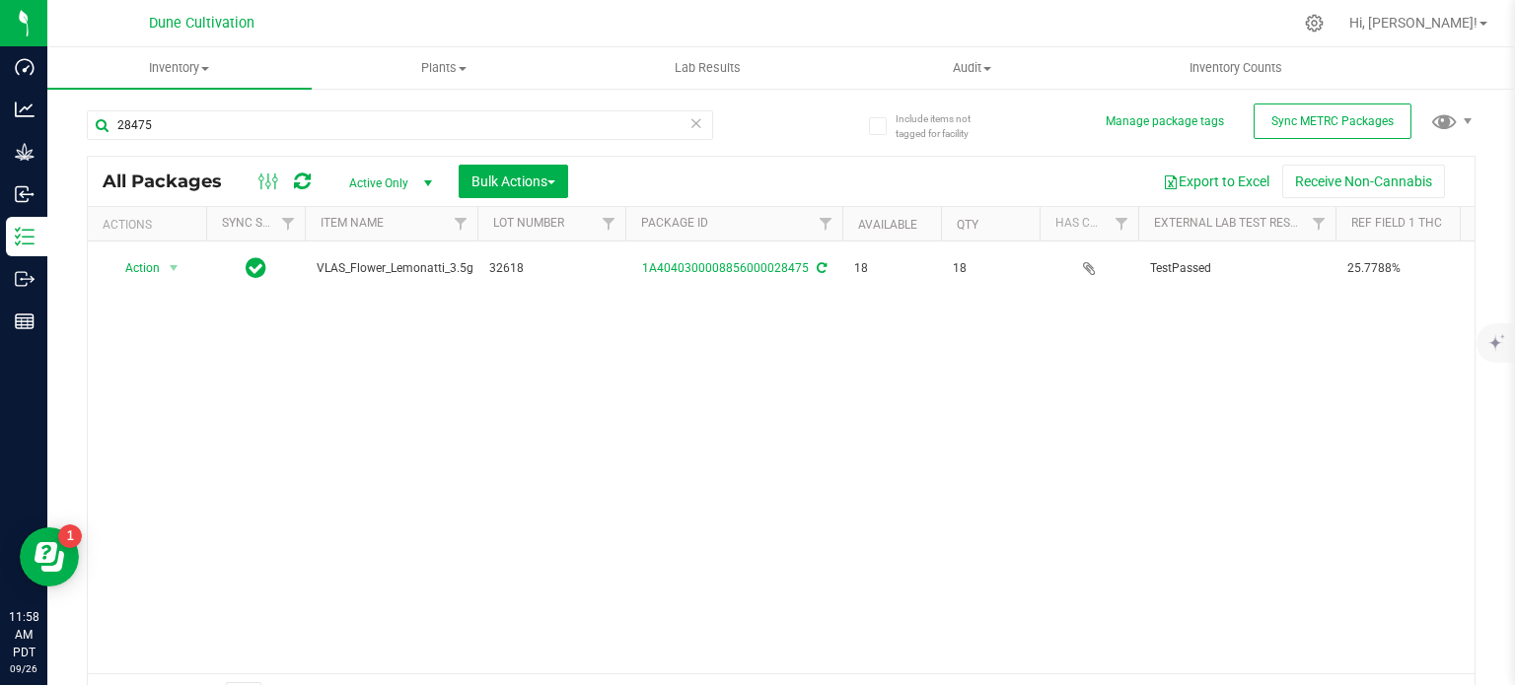
click at [355, 263] on span "VLAS_Flower_Lemonatti_3.5g" at bounding box center [395, 268] width 157 height 19
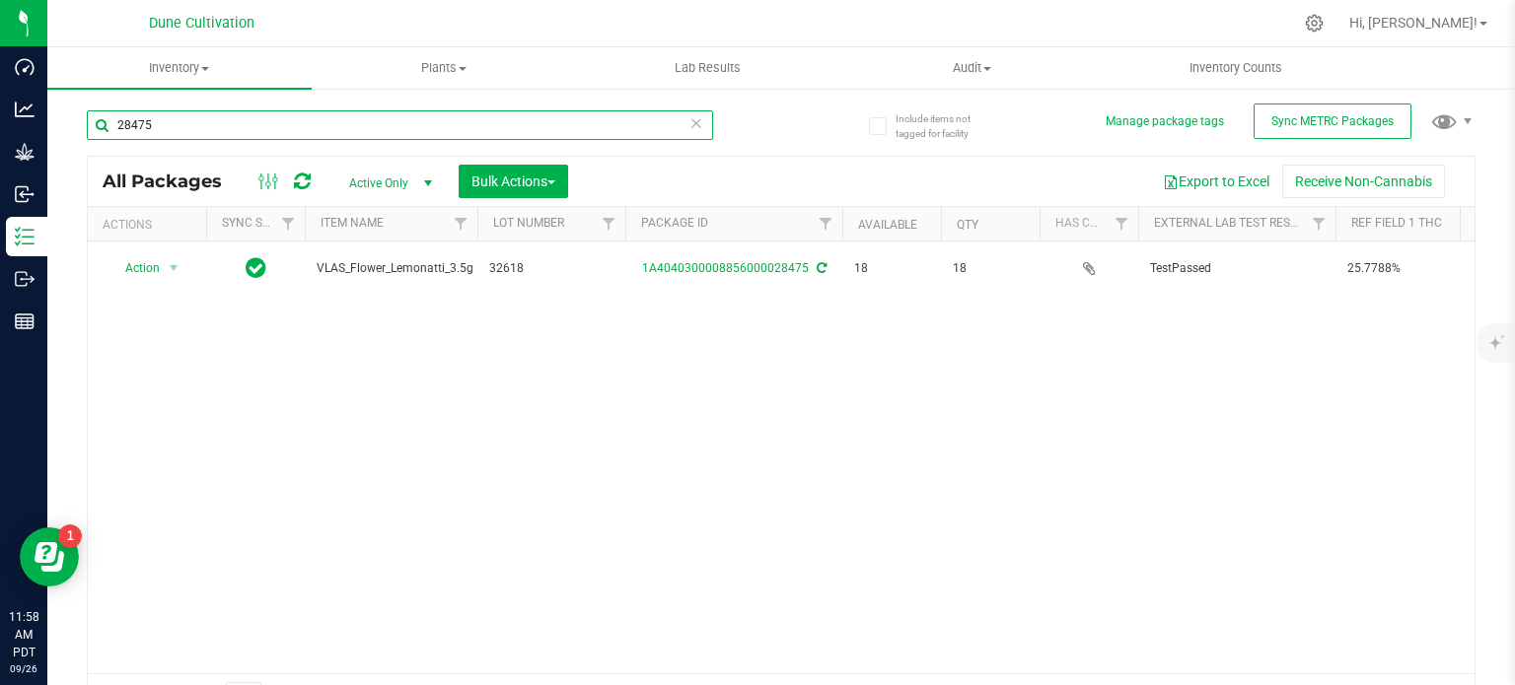
click at [205, 126] on input "28475" at bounding box center [400, 125] width 626 height 30
paste input "12206"
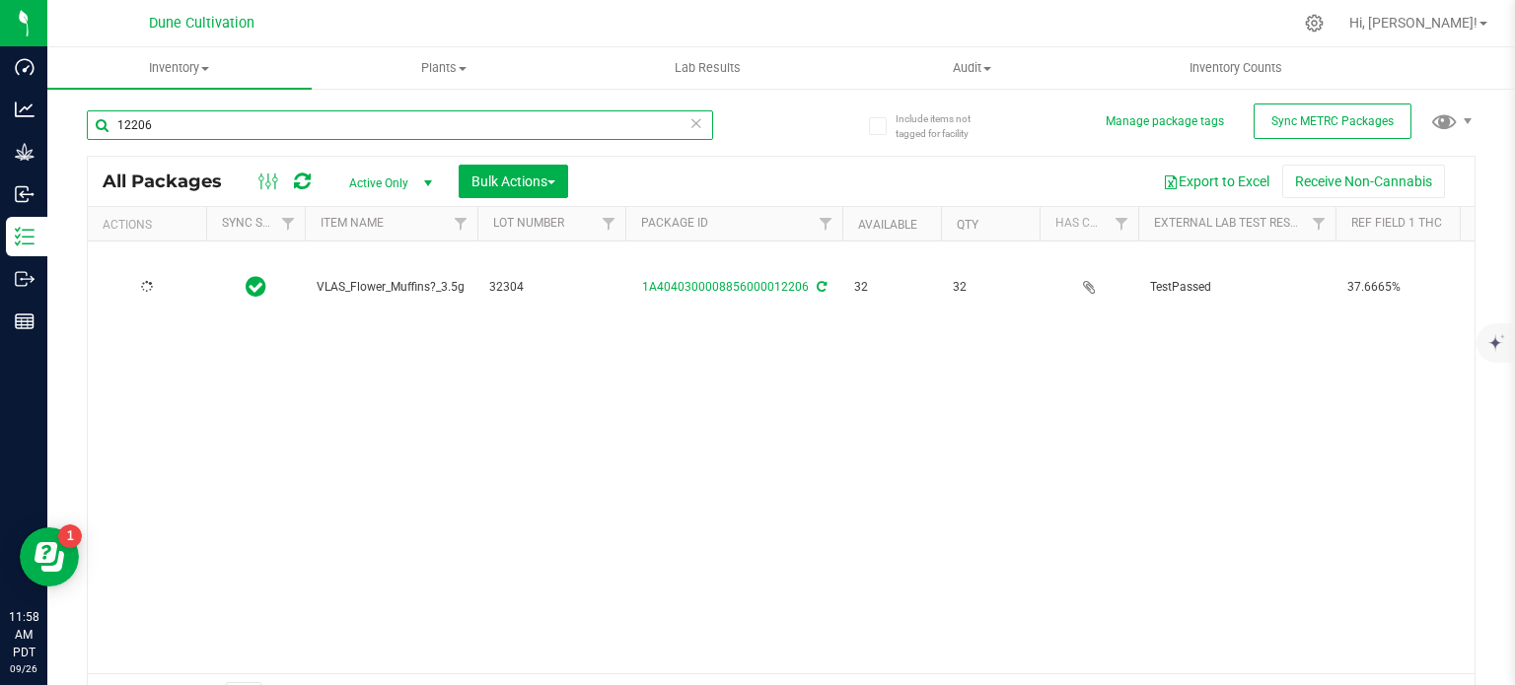
type input "12206"
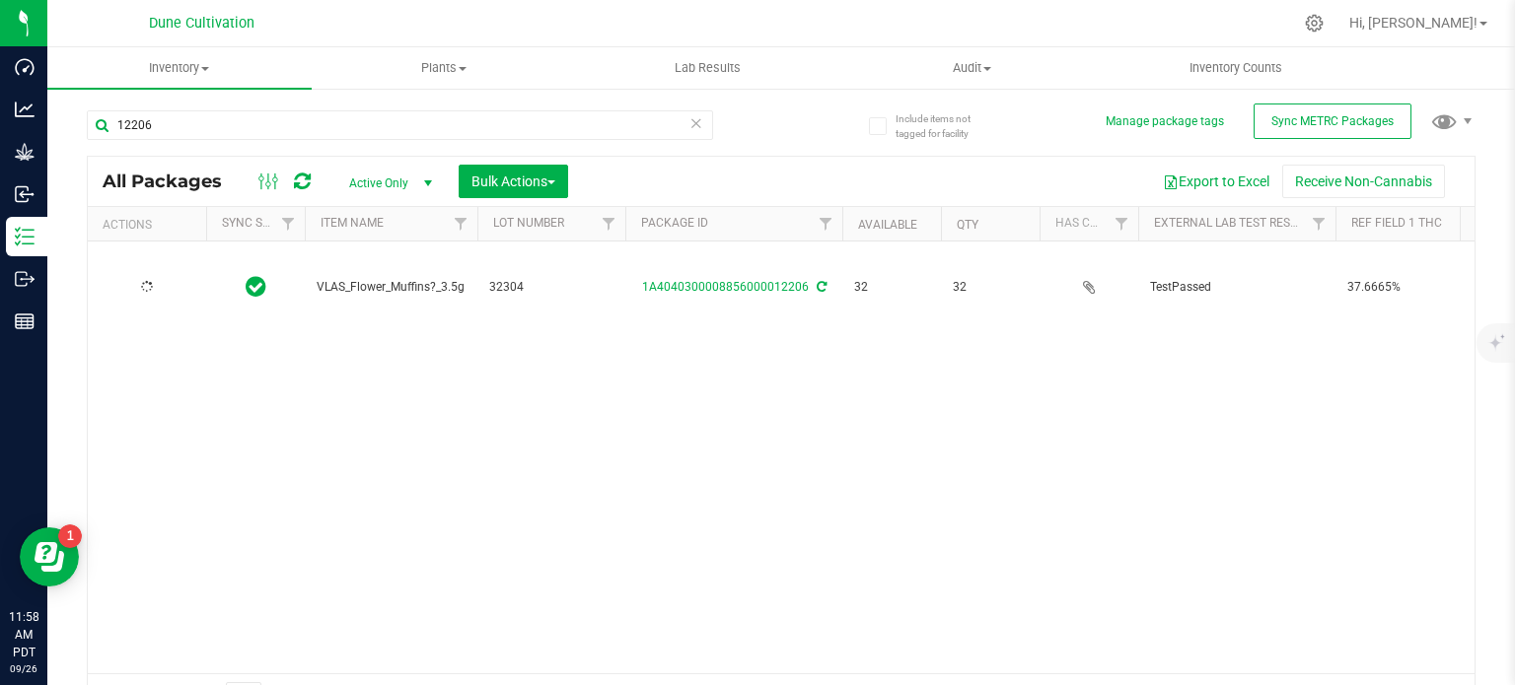
click at [399, 278] on span "VLAS_Flower_Muffins?_3.5g" at bounding box center [391, 287] width 149 height 19
copy tr "VLAS_Flower_Muffins?_3.5g"
click at [1480, 25] on span at bounding box center [1483, 24] width 8 height 4
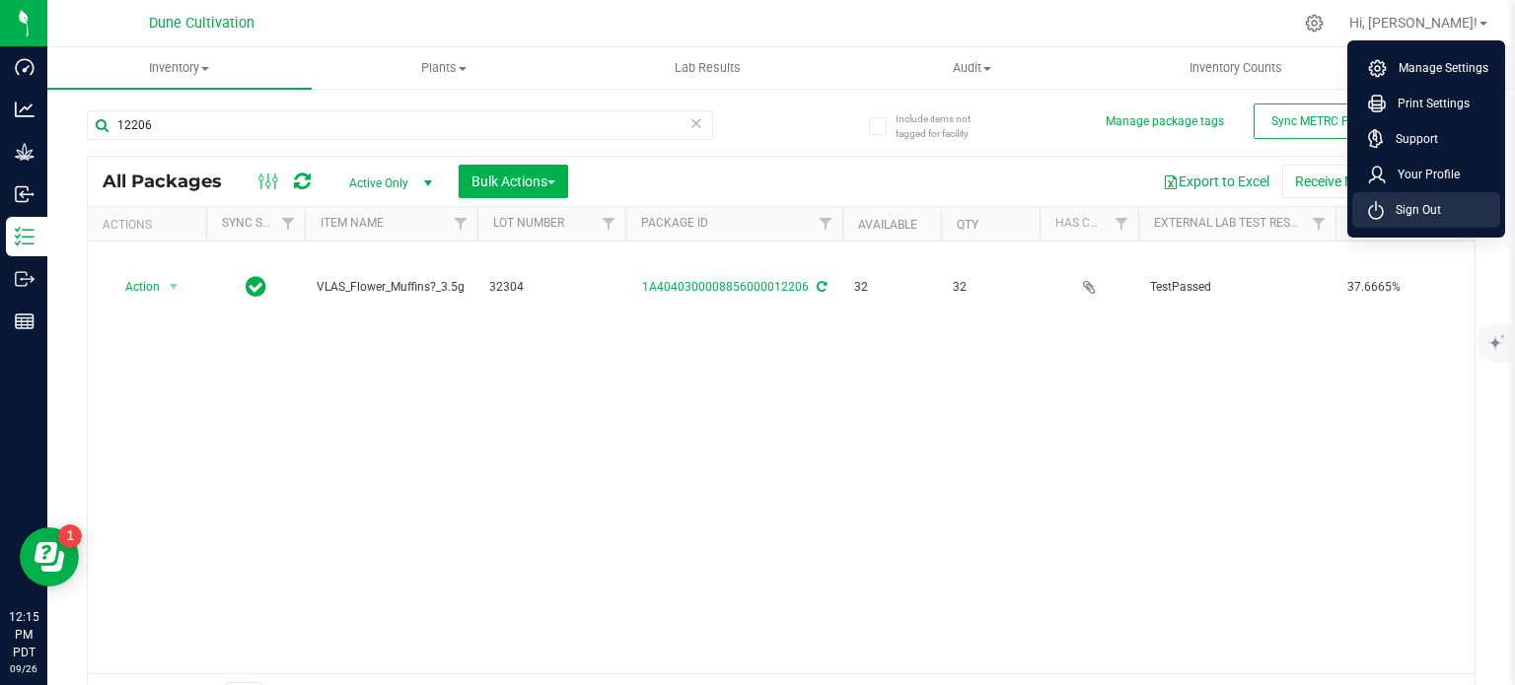
click at [1417, 208] on span "Sign Out" at bounding box center [1412, 210] width 57 height 20
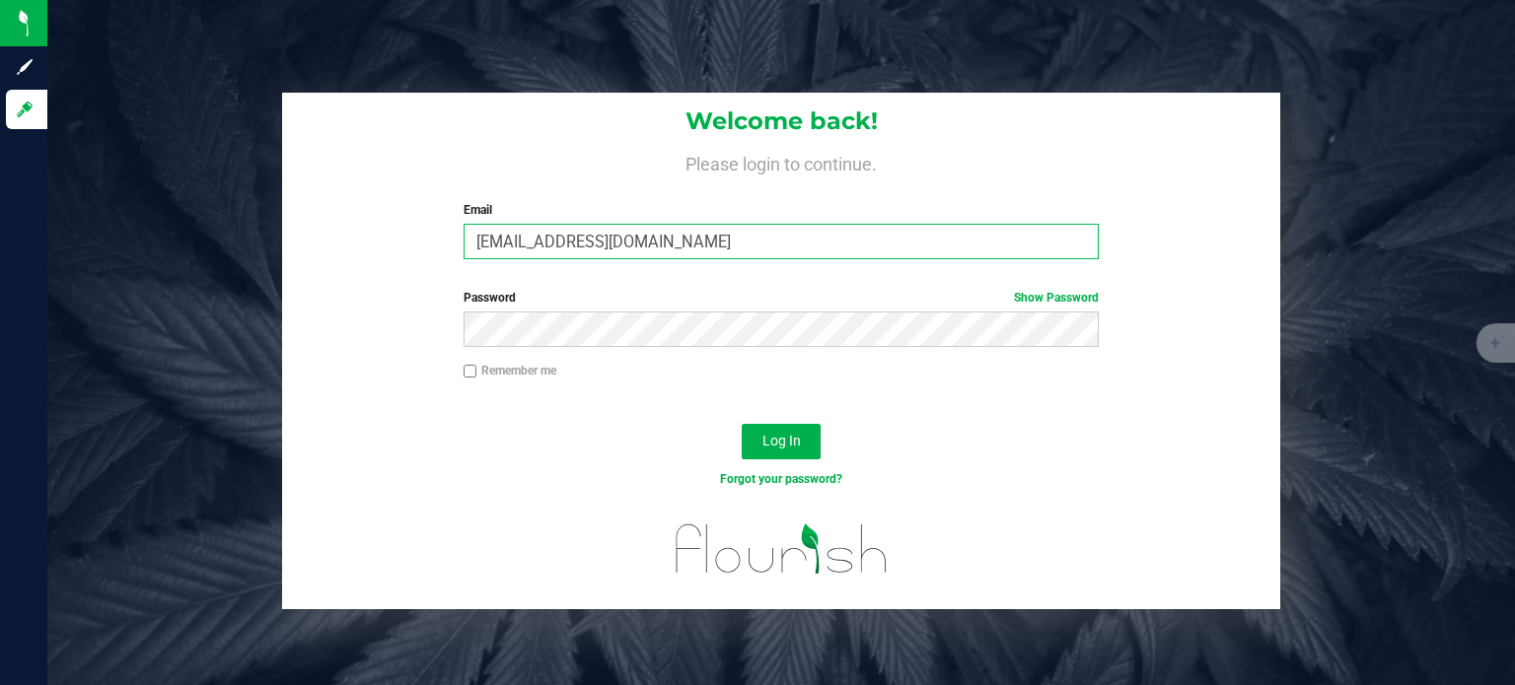
click at [714, 251] on input "[EMAIL_ADDRESS][DOMAIN_NAME]" at bounding box center [782, 242] width 636 height 36
type input "[EMAIL_ADDRESS][PERSON_NAME][DOMAIN_NAME]"
click at [765, 443] on span "Log In" at bounding box center [781, 441] width 38 height 16
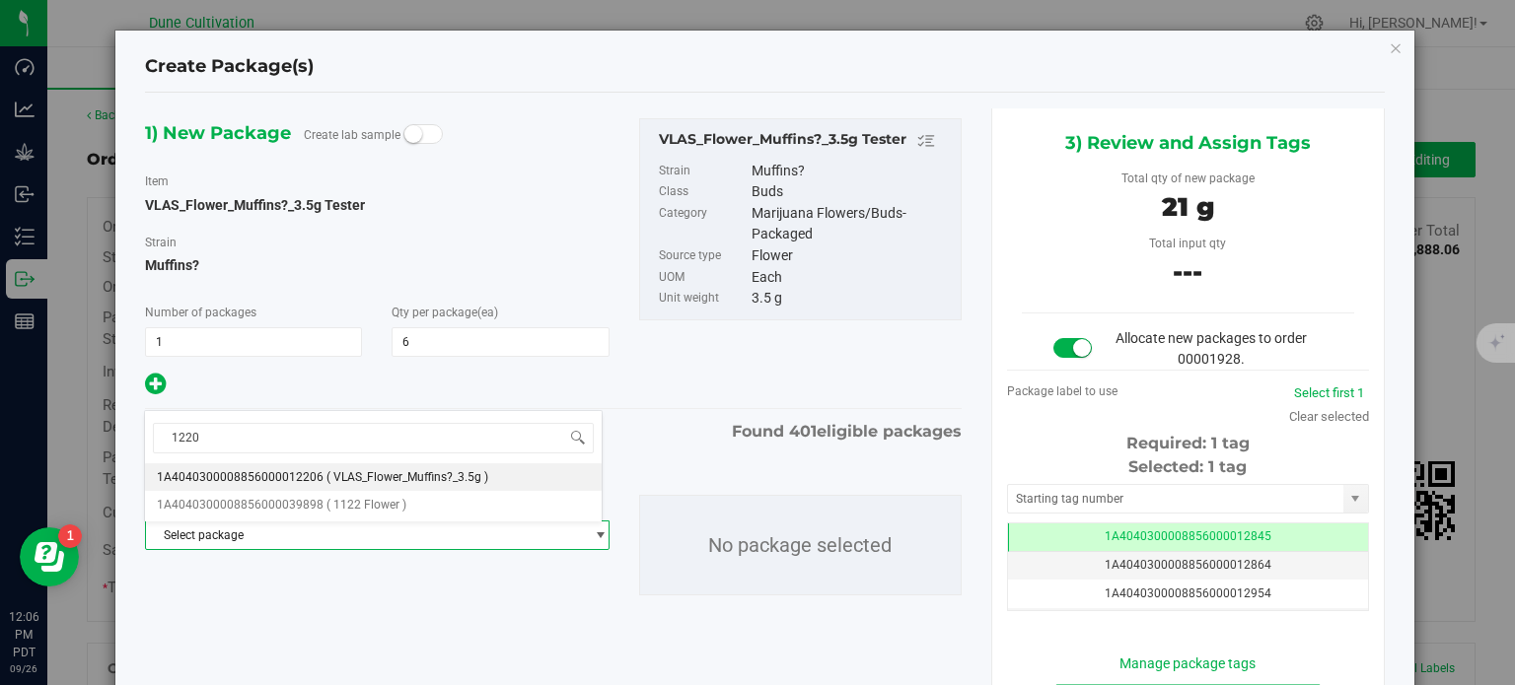
type input "12206"
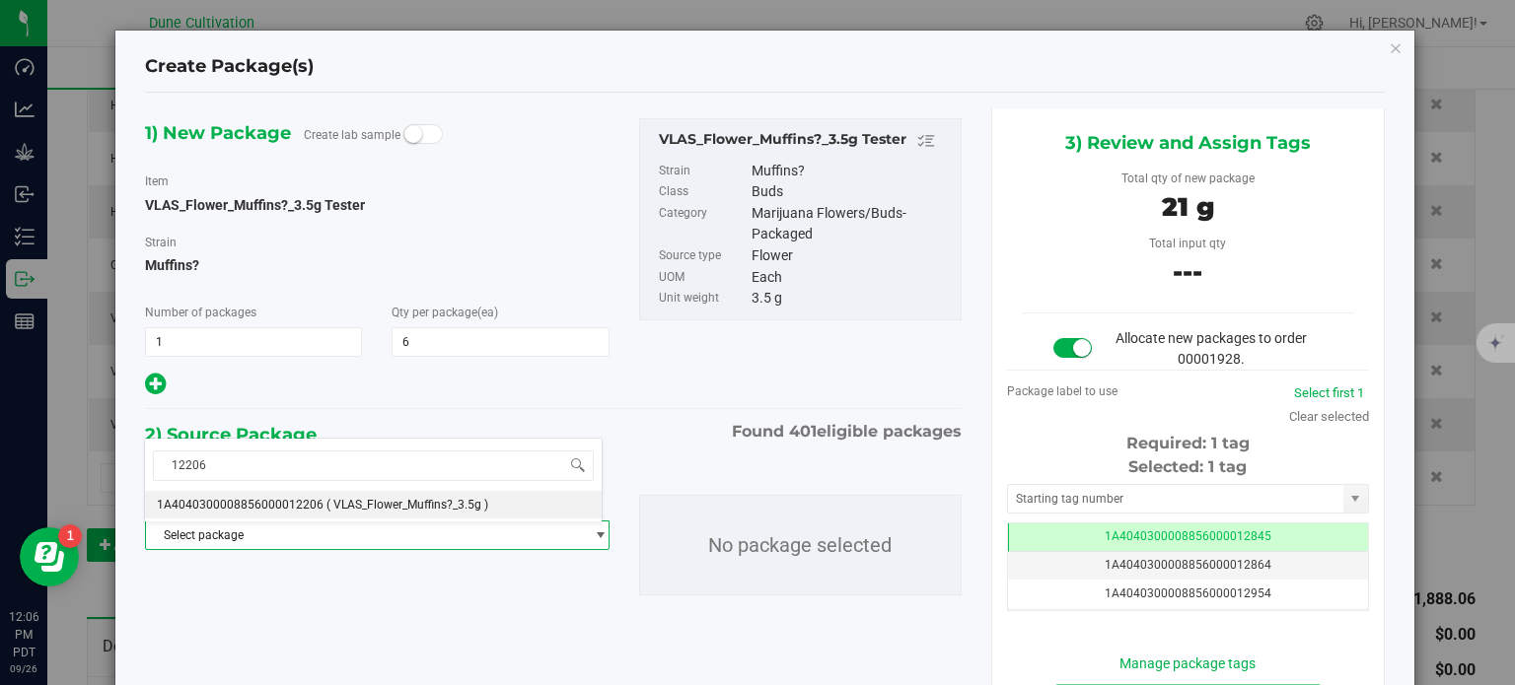
click at [294, 514] on li "1A4040300008856000012206 ( VLAS_Flower_Muffins?_3.5g )" at bounding box center [373, 505] width 457 height 28
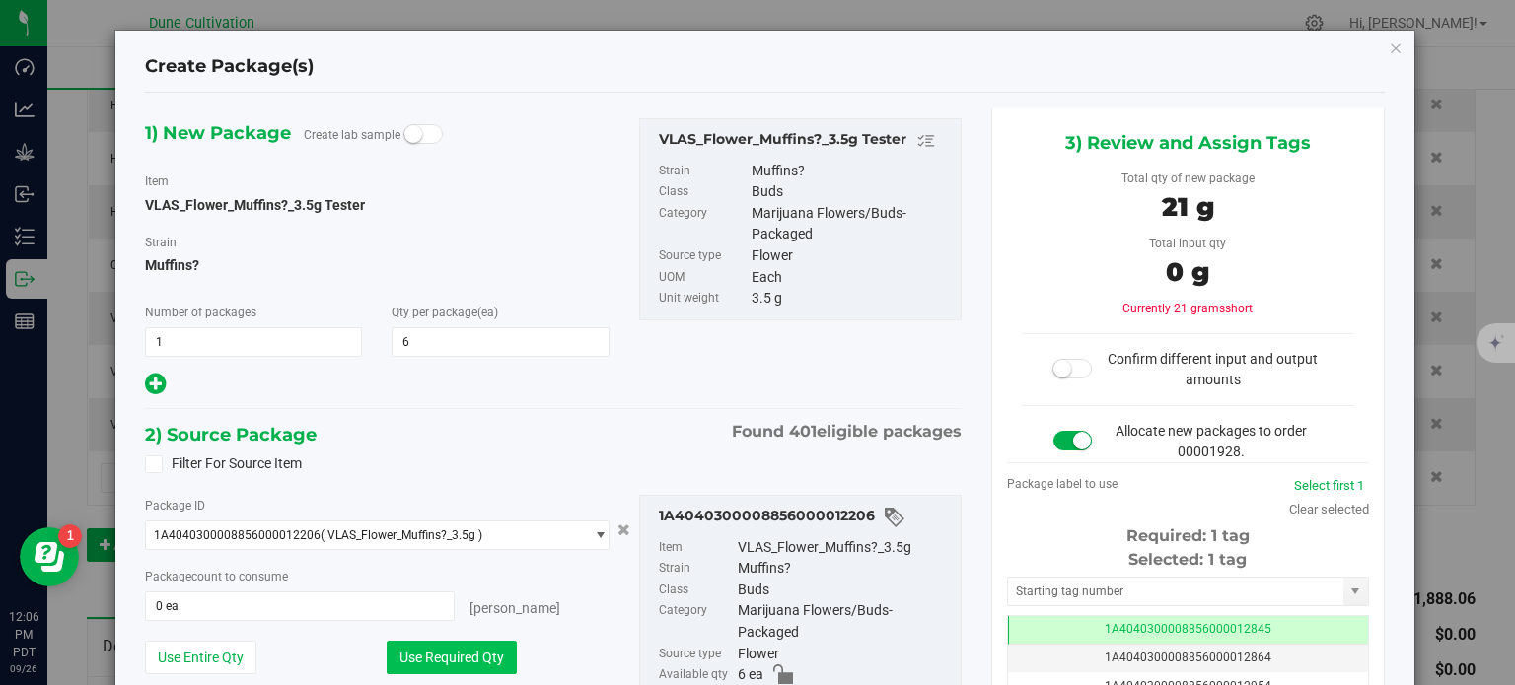
click at [451, 656] on button "Use Required Qty" at bounding box center [452, 658] width 130 height 34
type input "6 ea"
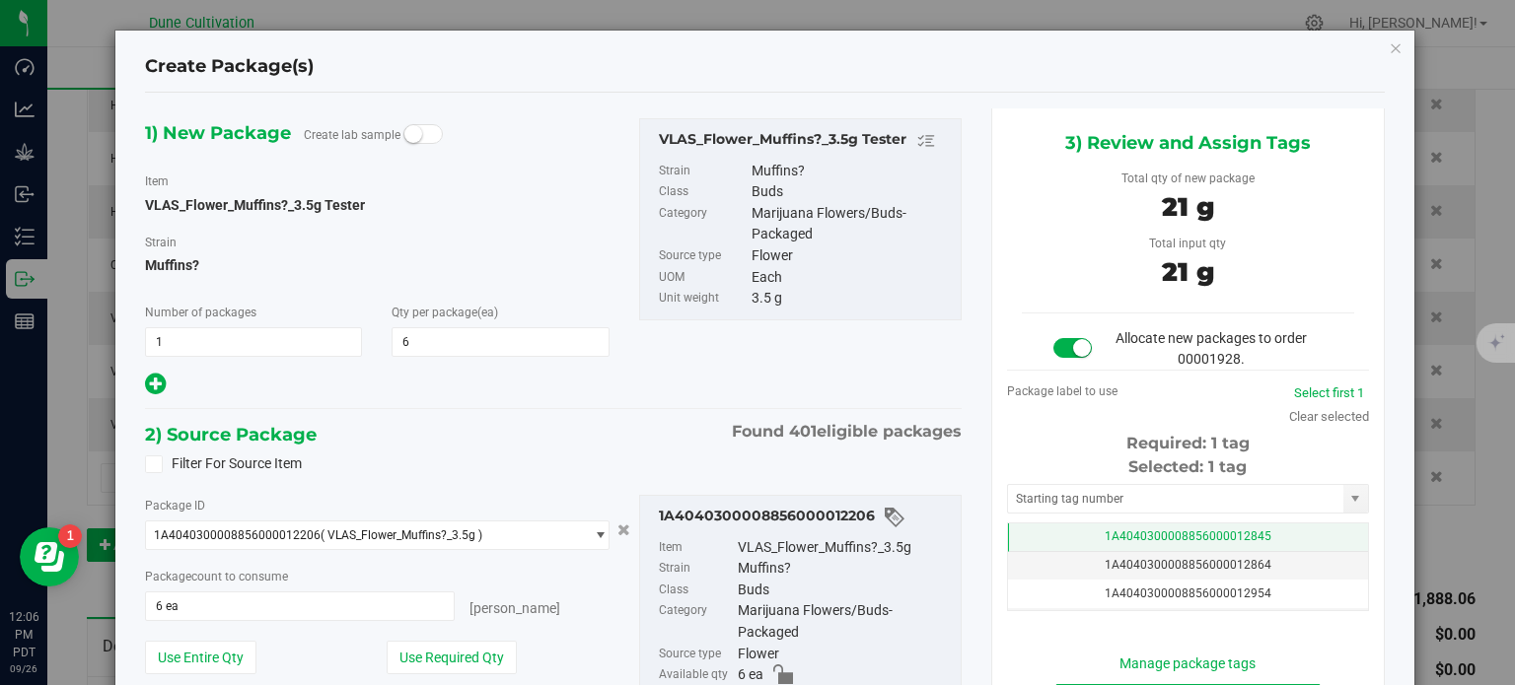
click at [1076, 540] on td "1A4040300008856000012845" at bounding box center [1188, 538] width 360 height 29
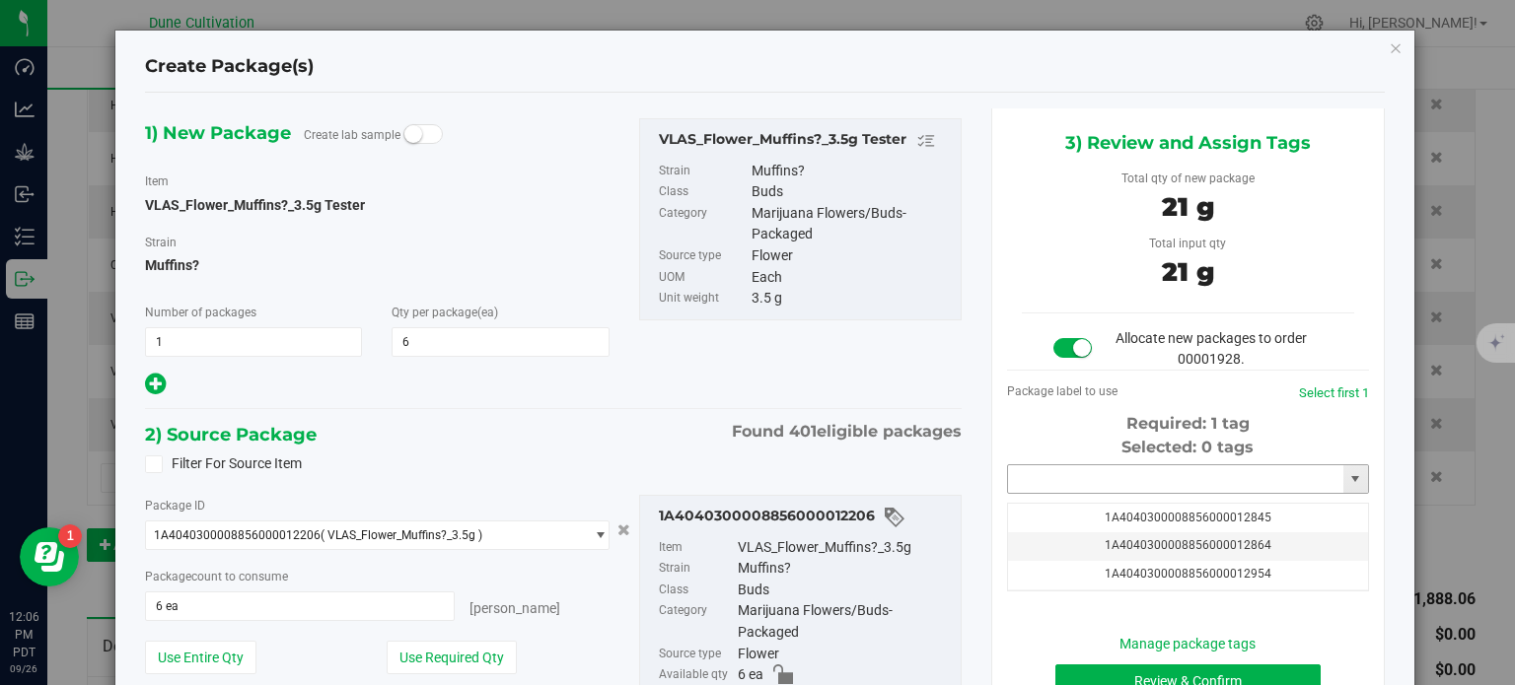
click at [1086, 474] on input "text" at bounding box center [1175, 480] width 335 height 28
paste input "3903"
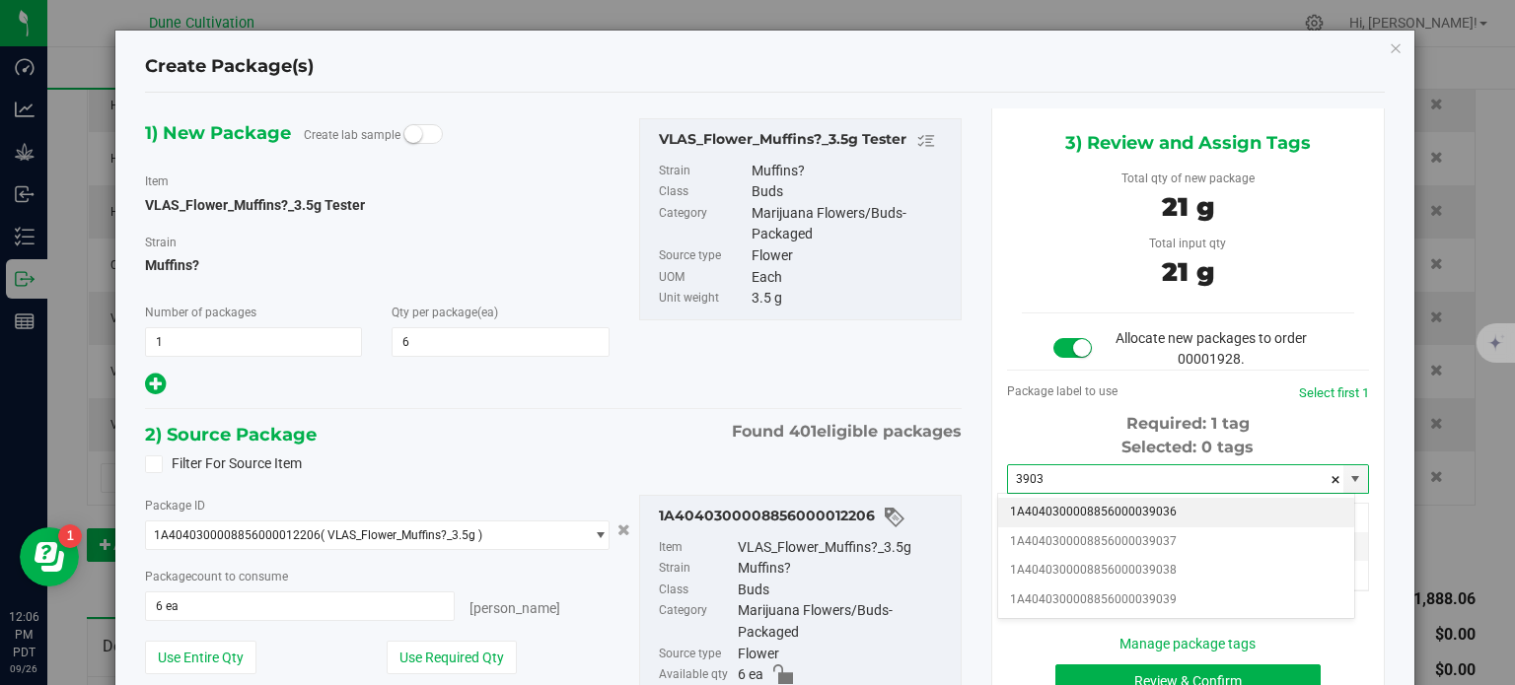
click at [1140, 513] on li "1A4040300008856000039036" at bounding box center [1176, 513] width 356 height 30
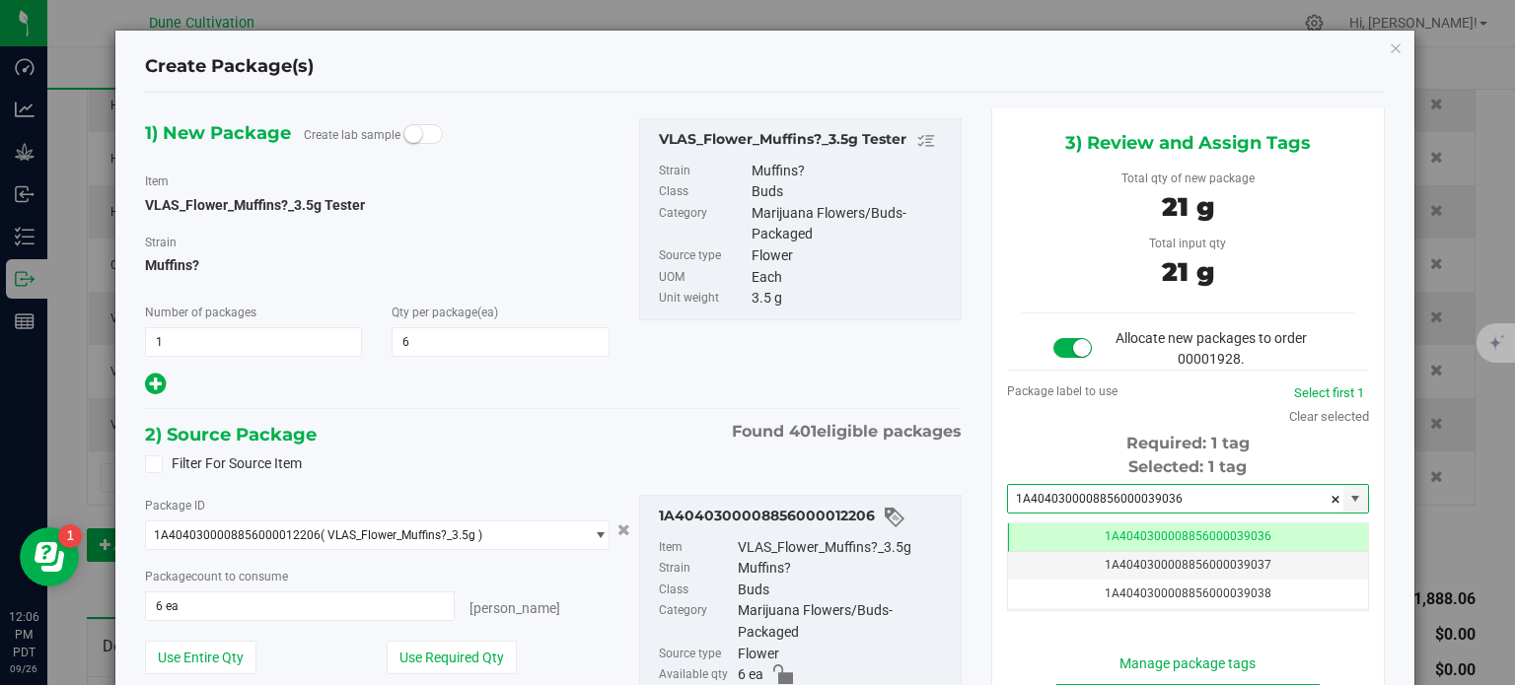
type input "1A4040300008856000039036"
click at [959, 523] on div "1A4040300008856000012206 Item VLAS_Flower_Muffins?_3.5g Strain Muffins? Class B…" at bounding box center [800, 628] width 352 height 266
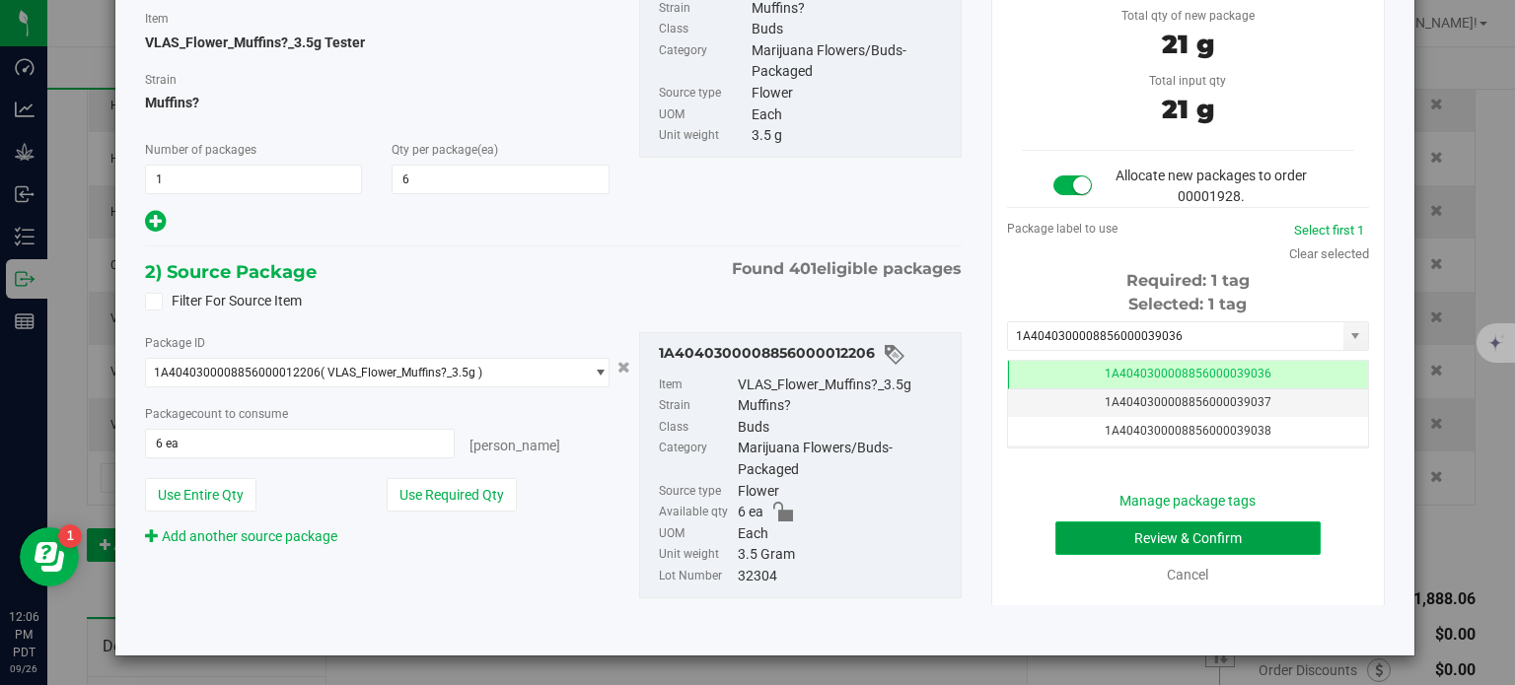
click at [1095, 544] on button "Review & Confirm" at bounding box center [1187, 539] width 265 height 34
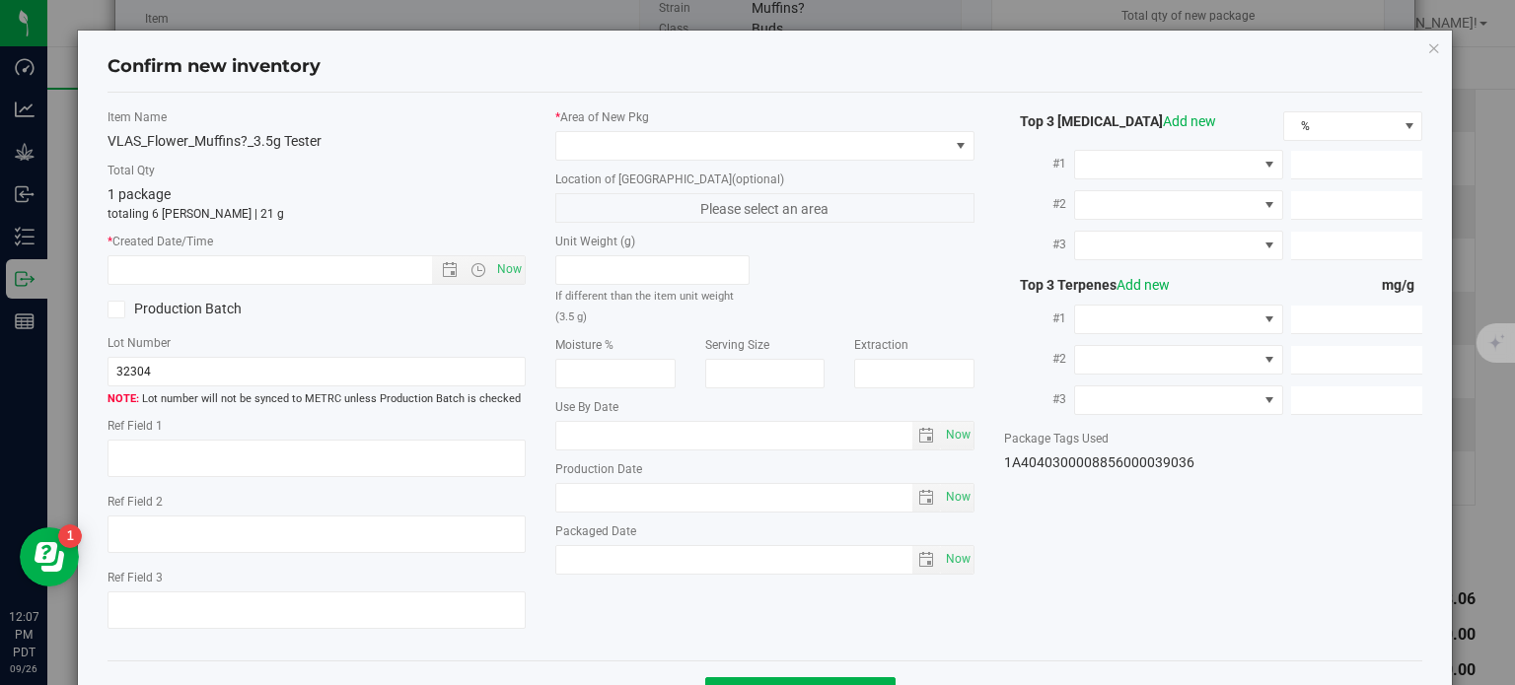
type textarea "37.6665%"
type textarea "Muffins?"
type textarea "0.0565254%"
type input "416.0390"
type input "11.7988"
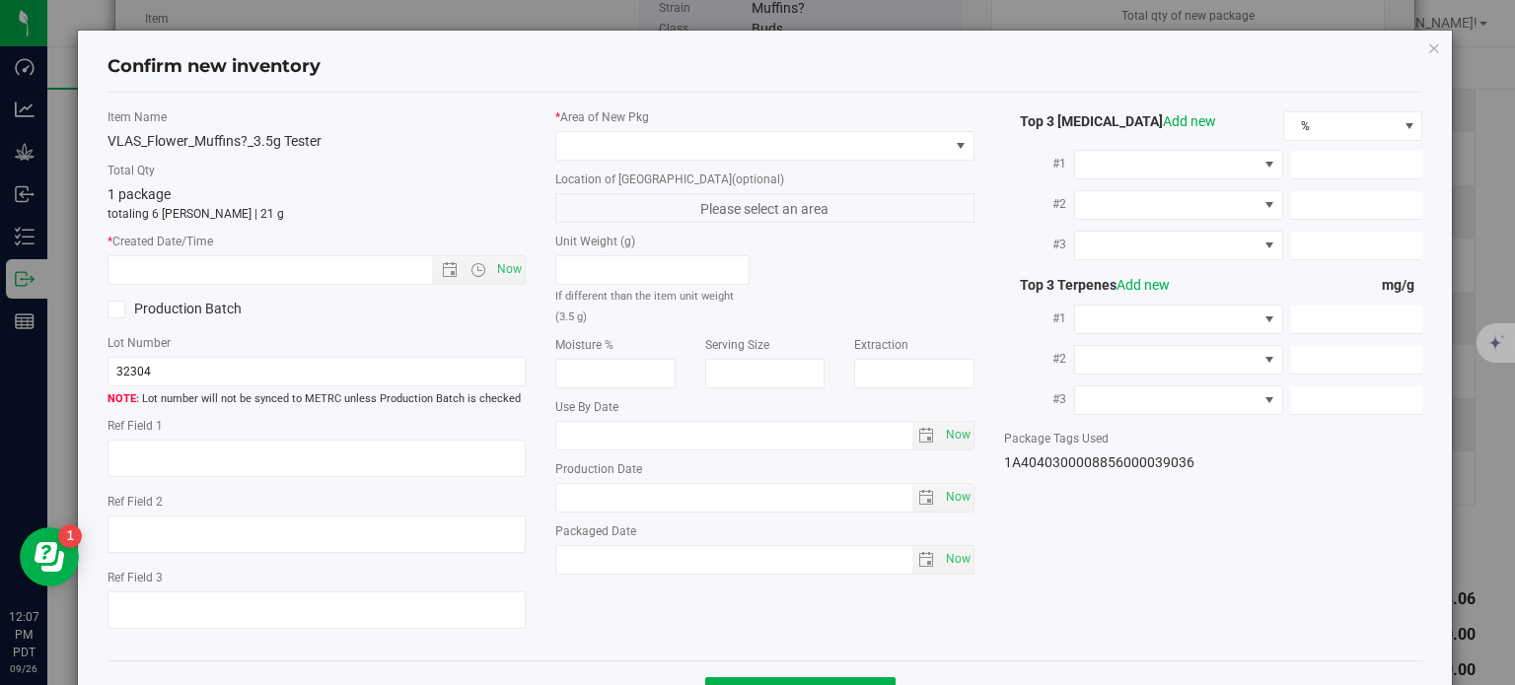
type input "11.4219"
type input "5.8440"
type input "4.8510"
type input "4.6840"
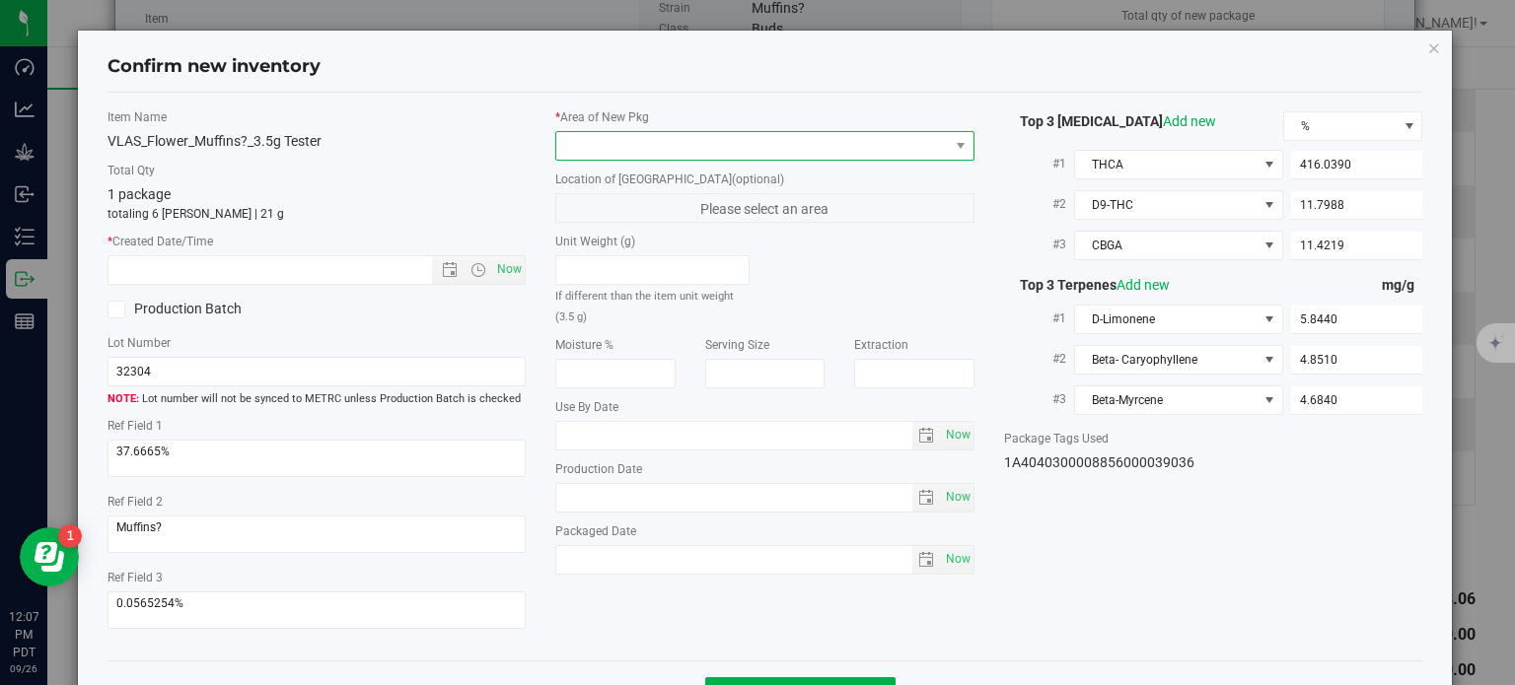
click at [866, 132] on span at bounding box center [752, 146] width 393 height 28
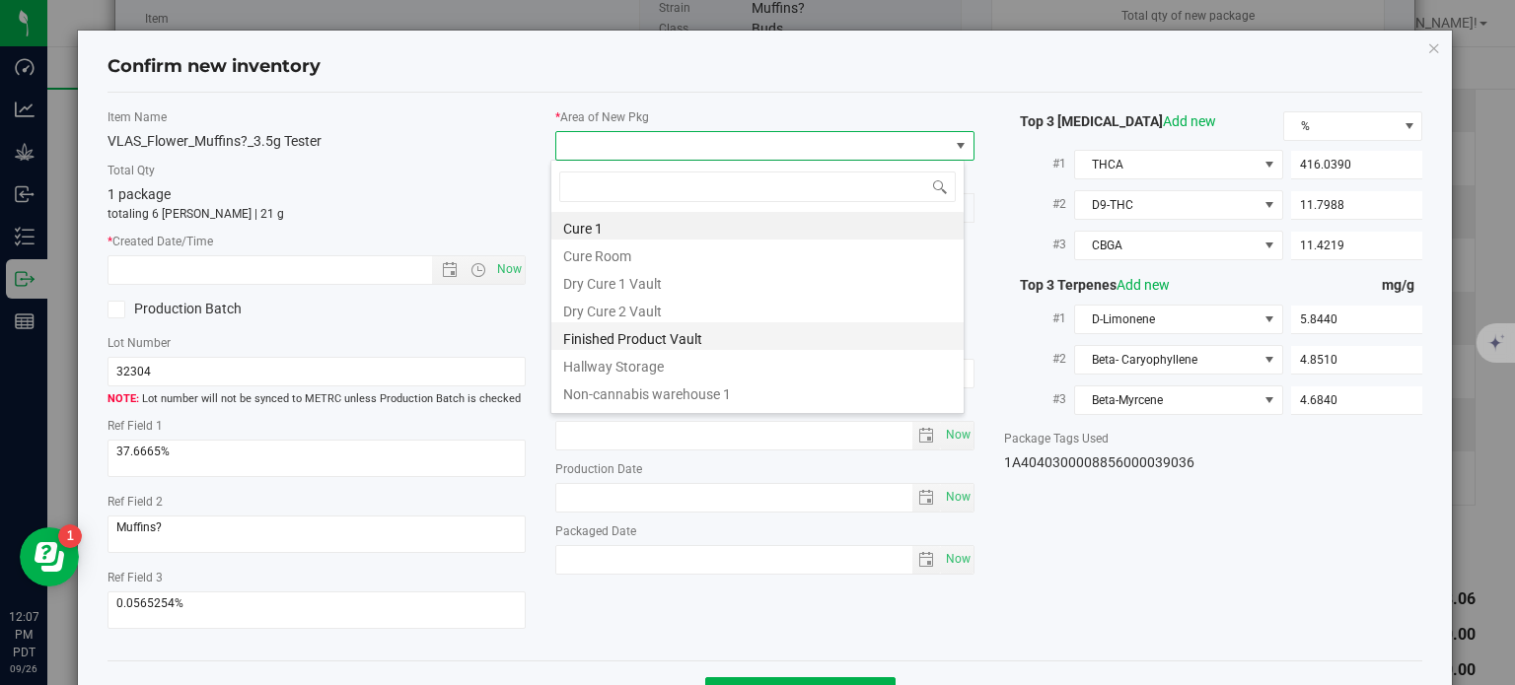
click at [690, 340] on li "Finished Product Vault" at bounding box center [757, 337] width 412 height 28
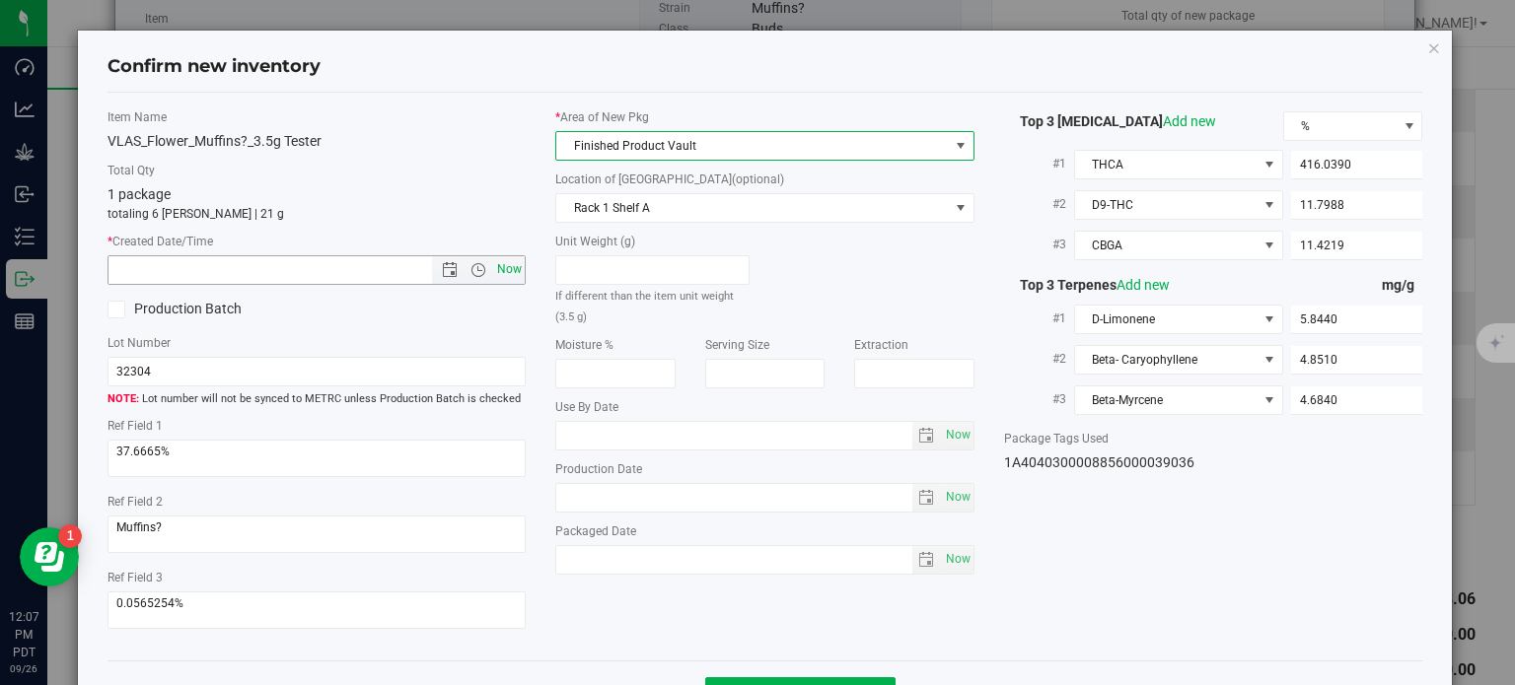
click at [496, 266] on span "Now" at bounding box center [510, 269] width 34 height 29
type input "9/26/2025 12:07 PM"
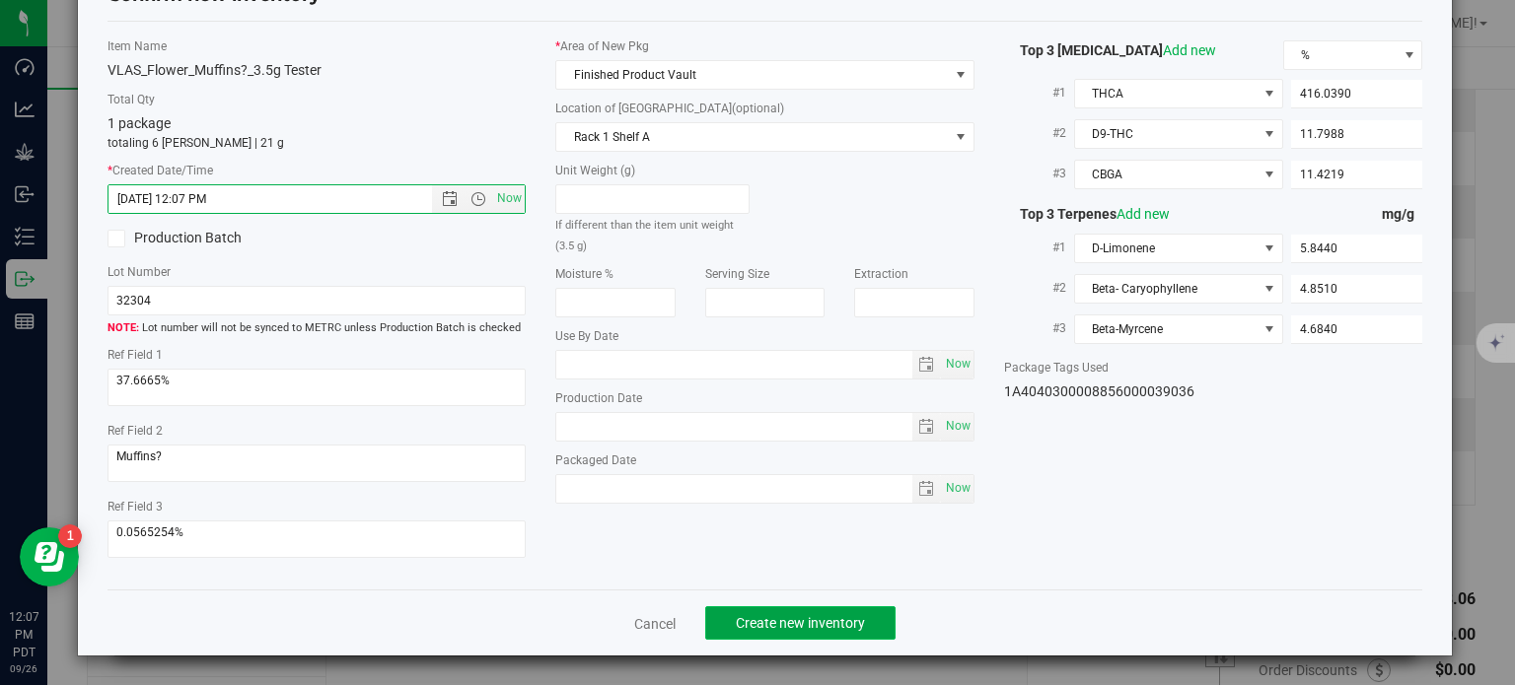
click at [802, 620] on span "Create new inventory" at bounding box center [800, 623] width 129 height 16
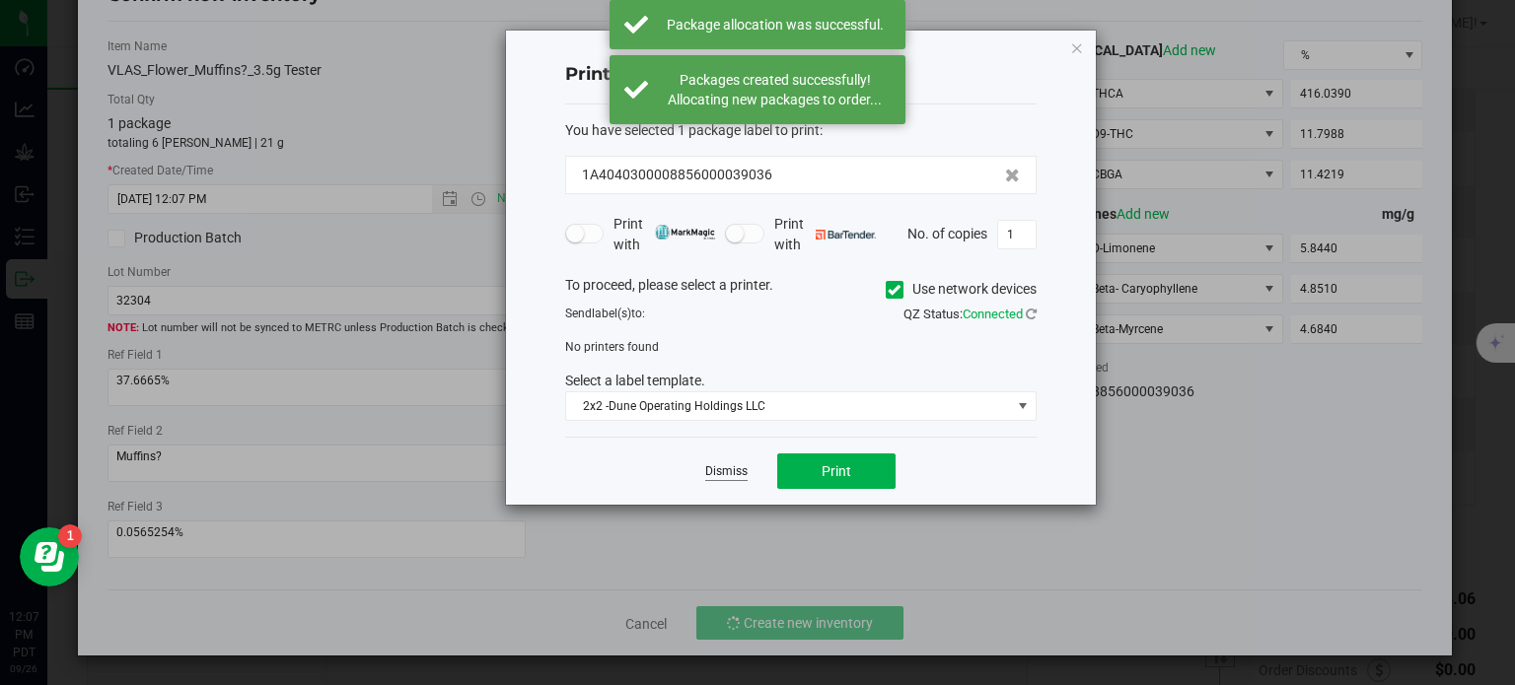
click at [725, 466] on link "Dismiss" at bounding box center [726, 472] width 42 height 17
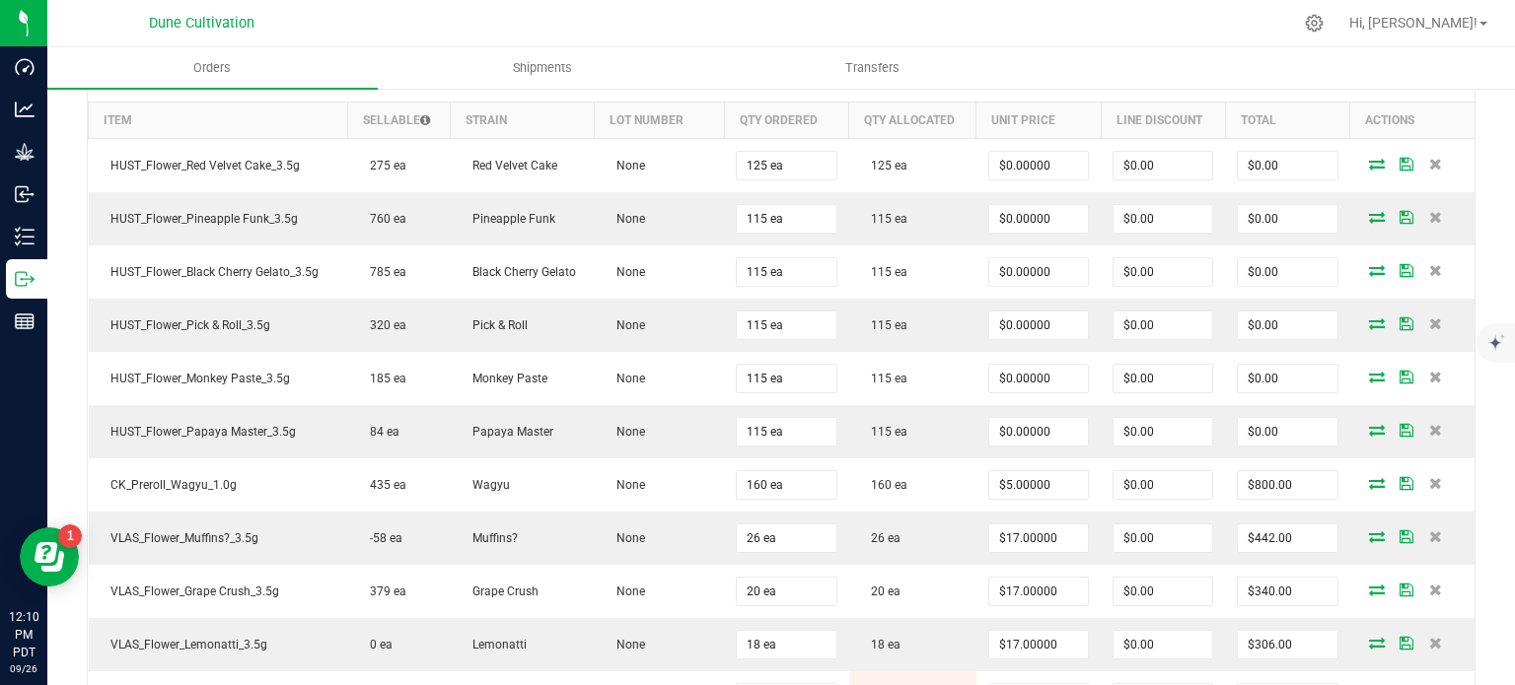
scroll to position [1023, 0]
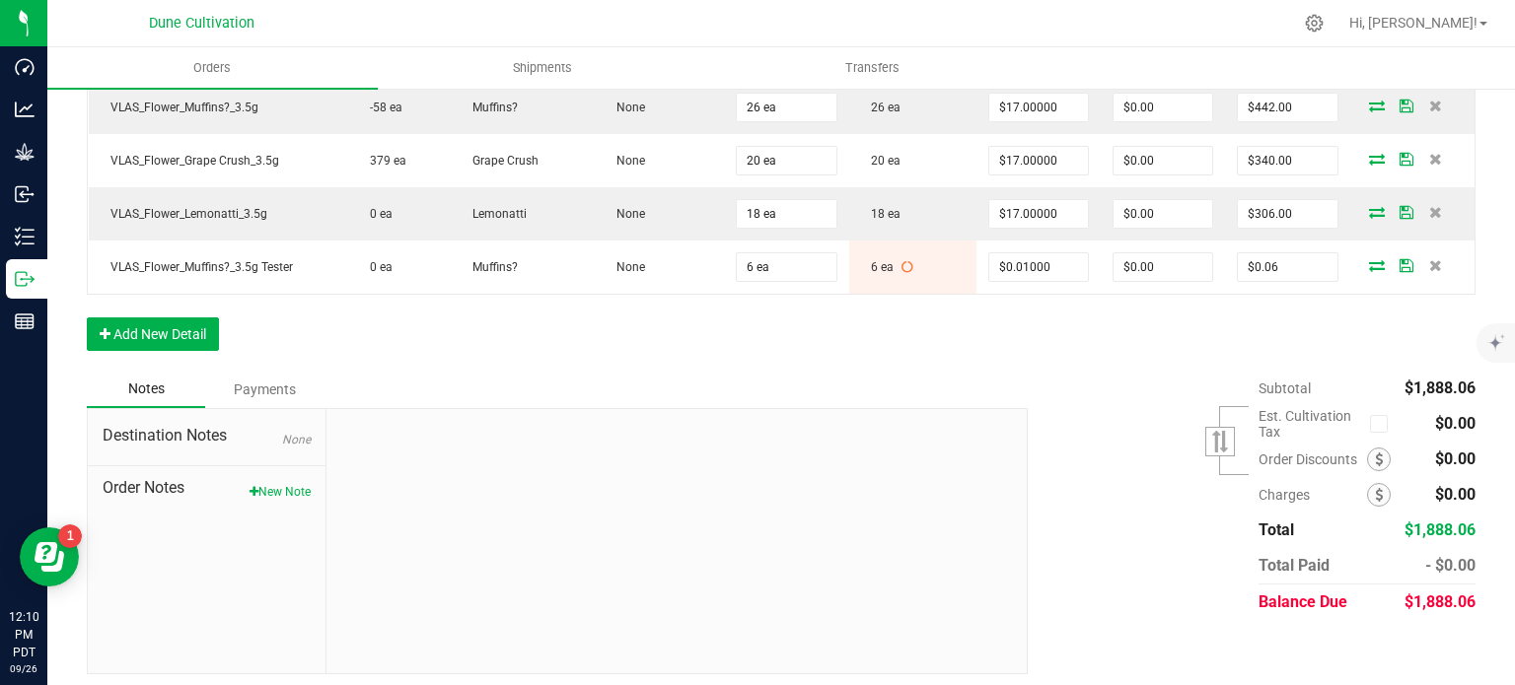
click at [1421, 593] on span "$1,888.06" at bounding box center [1439, 602] width 71 height 19
copy span "1,888.06"
click at [1124, 465] on div "Subtotal $1,888.06 Est. Cultivation Tax" at bounding box center [1244, 496] width 463 height 250
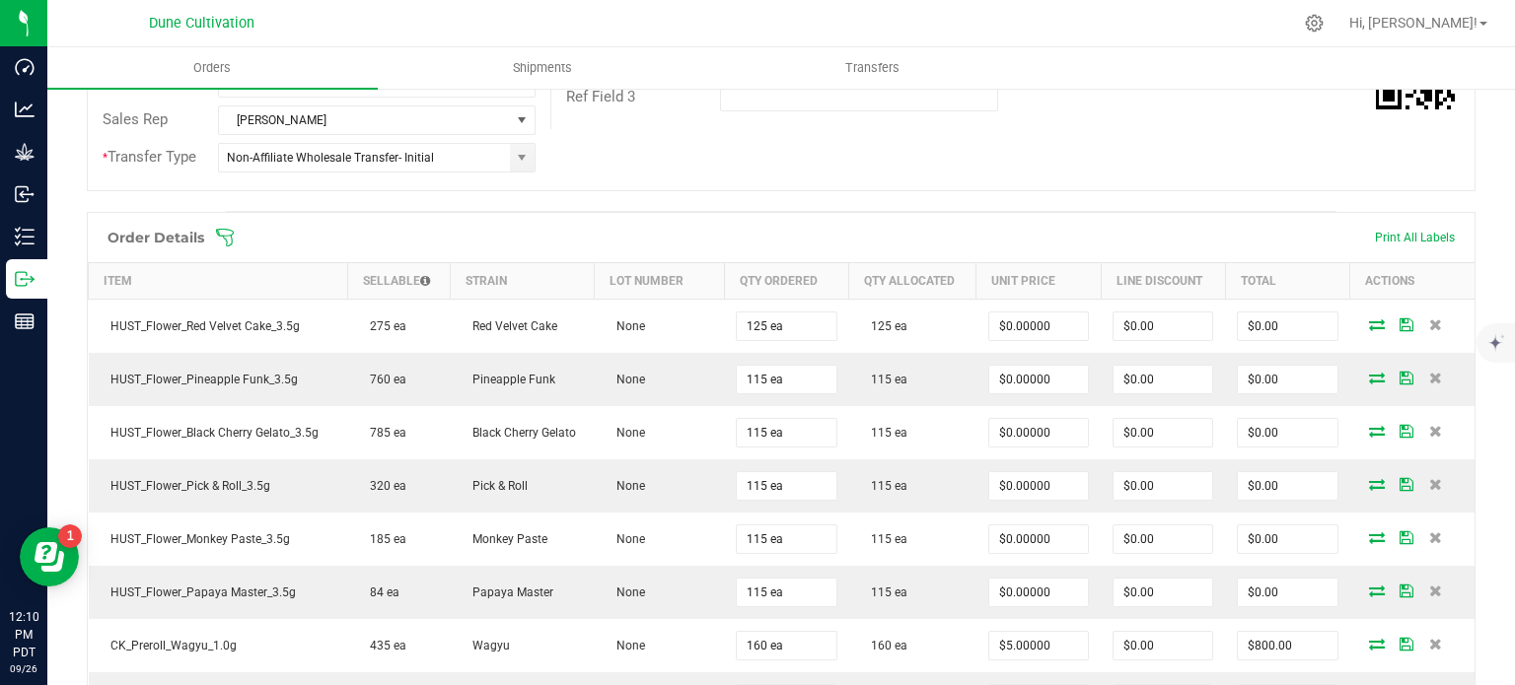
scroll to position [0, 0]
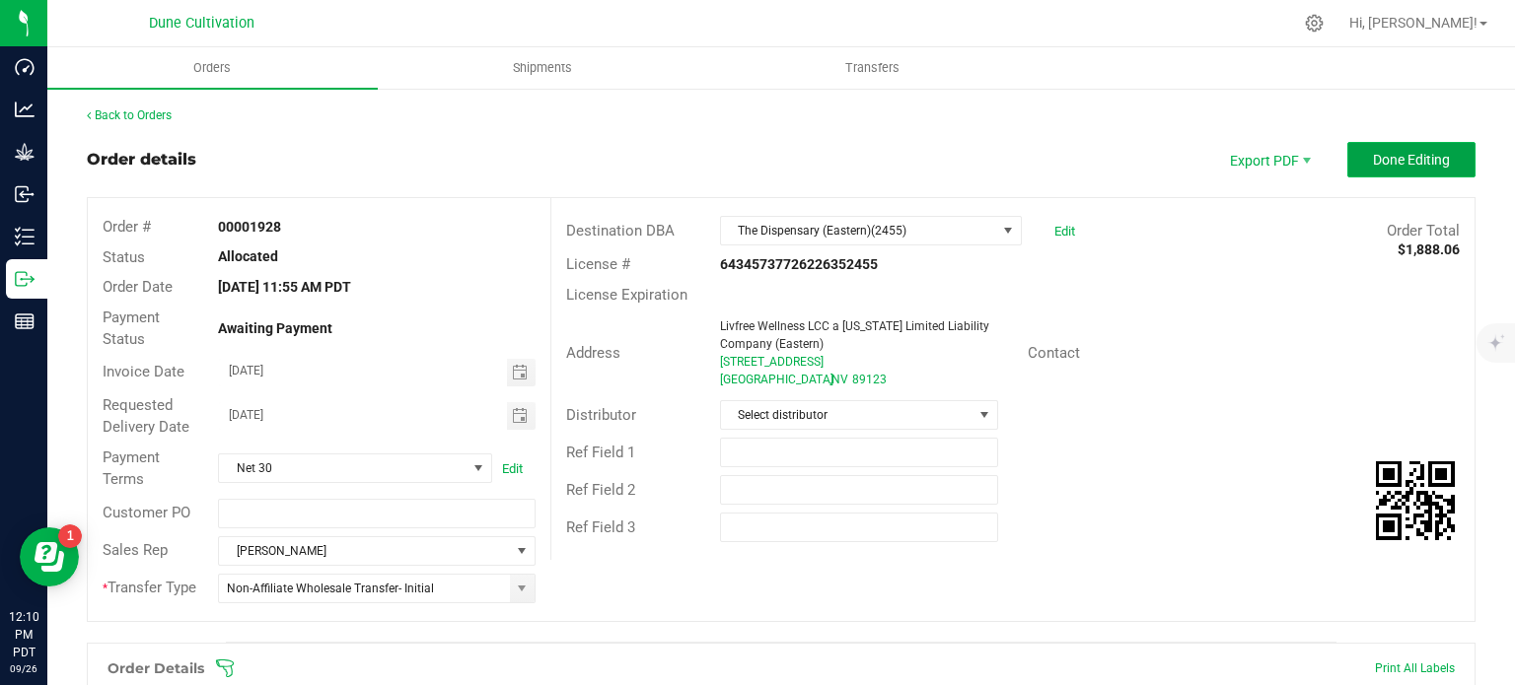
click at [1404, 166] on span "Done Editing" at bounding box center [1411, 160] width 77 height 16
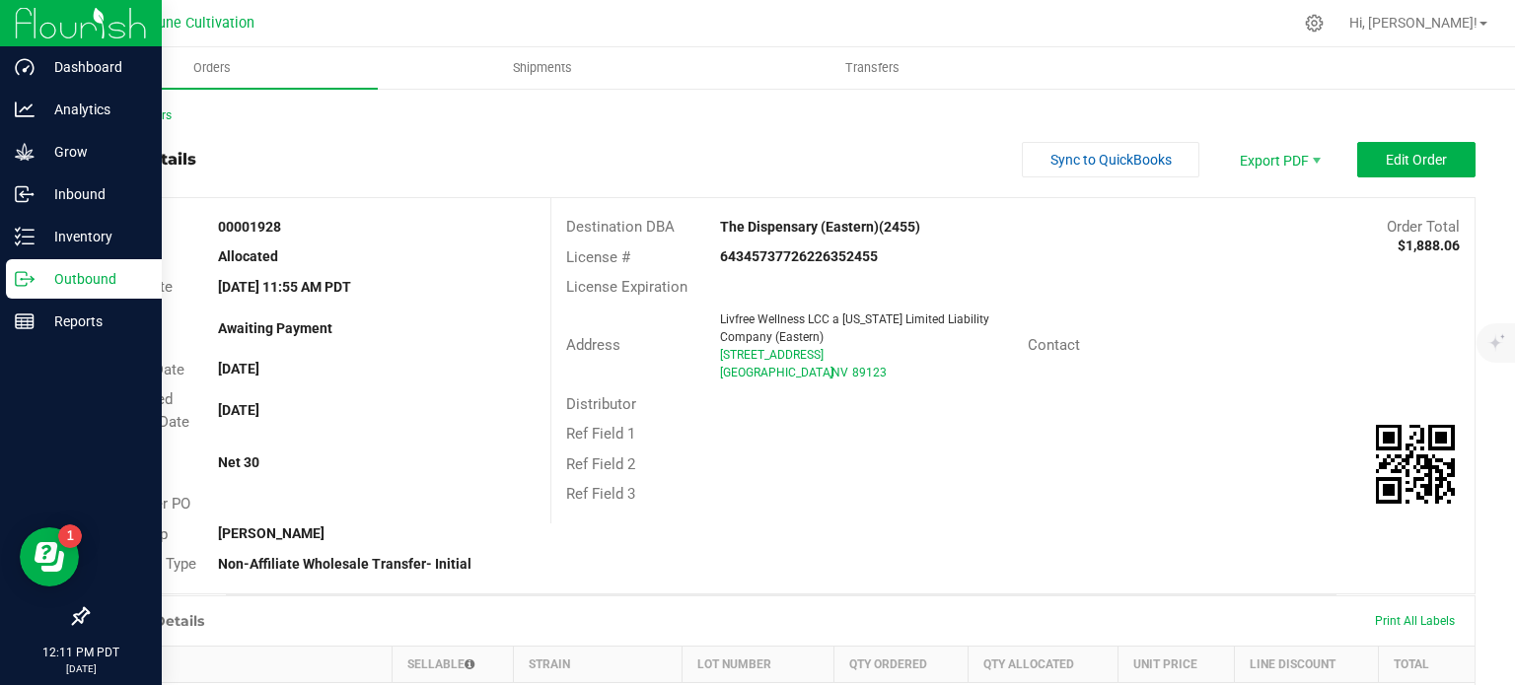
click at [60, 269] on p "Outbound" at bounding box center [94, 279] width 118 height 24
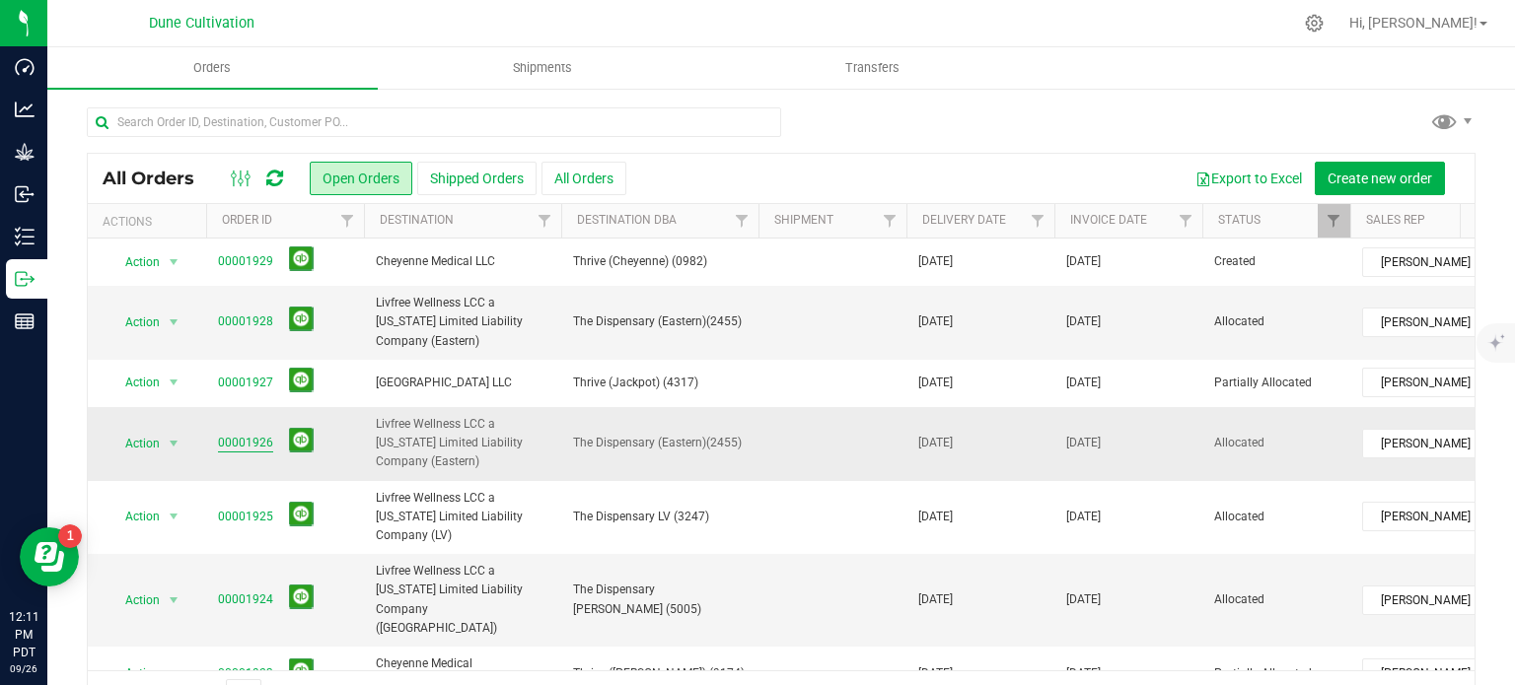
click at [258, 449] on link "00001926" at bounding box center [245, 443] width 55 height 19
